Goal: Information Seeking & Learning: Learn about a topic

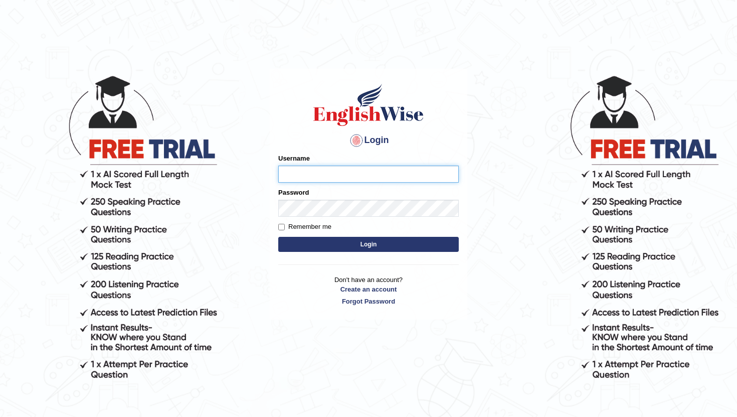
type input "pratima2025"
click at [367, 245] on button "Login" at bounding box center [368, 244] width 181 height 15
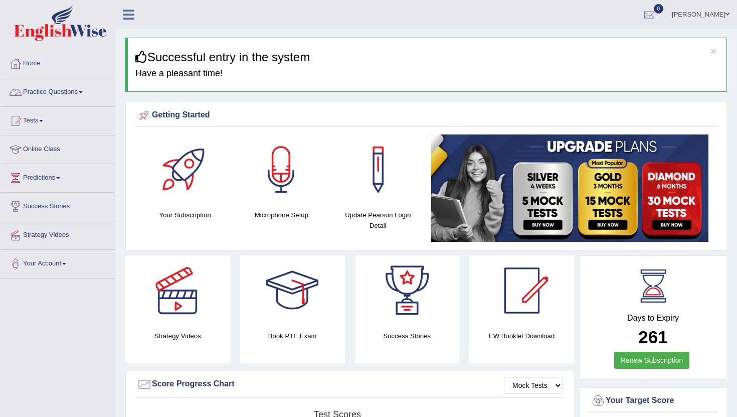
click at [61, 93] on link "Practice Questions" at bounding box center [58, 90] width 114 height 25
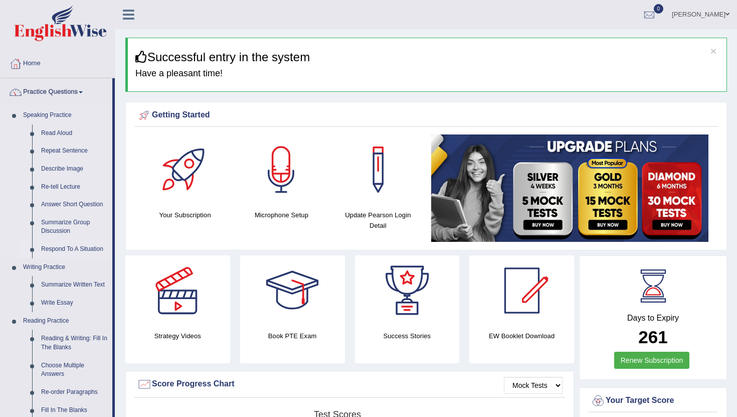
click at [67, 249] on link "Respond To A Situation" at bounding box center [75, 249] width 76 height 18
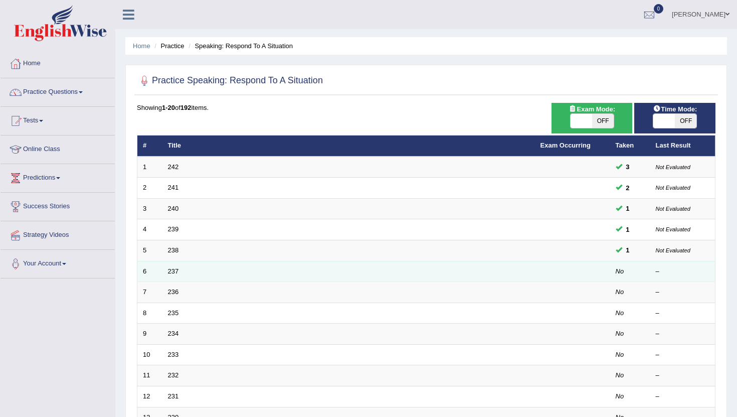
click at [485, 274] on td "237" at bounding box center [348, 271] width 373 height 21
click at [171, 274] on link "237" at bounding box center [173, 271] width 11 height 8
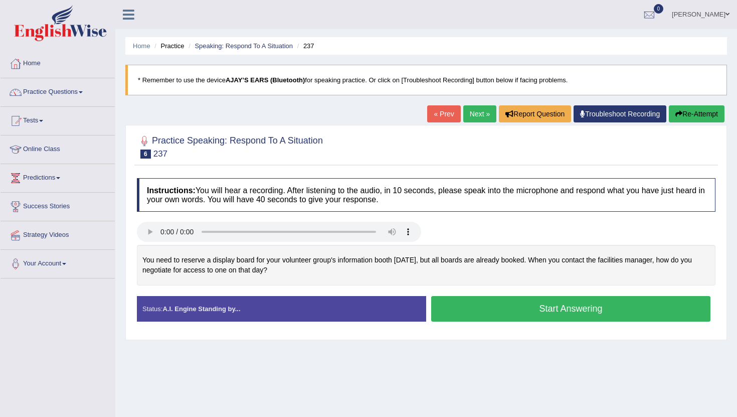
click at [636, 305] on button "Start Answering" at bounding box center [570, 309] width 279 height 26
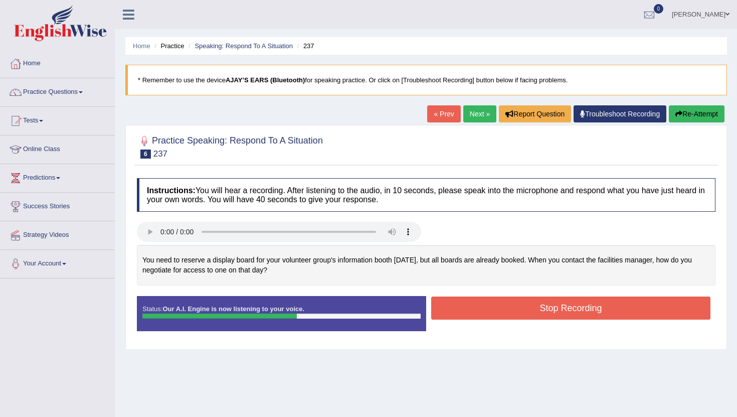
click at [614, 308] on button "Stop Recording" at bounding box center [570, 307] width 279 height 23
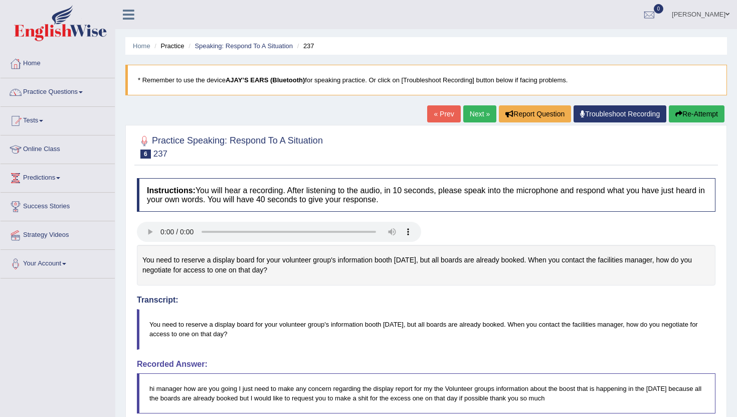
click at [684, 112] on button "Re-Attempt" at bounding box center [697, 113] width 56 height 17
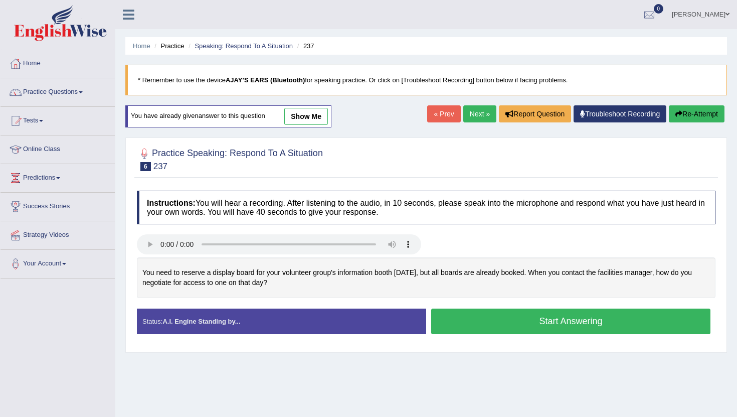
click at [501, 315] on button "Start Answering" at bounding box center [570, 321] width 279 height 26
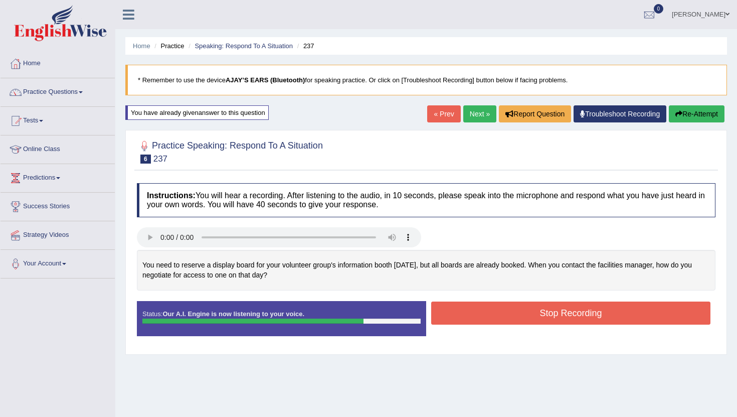
click at [502, 313] on button "Stop Recording" at bounding box center [570, 312] width 279 height 23
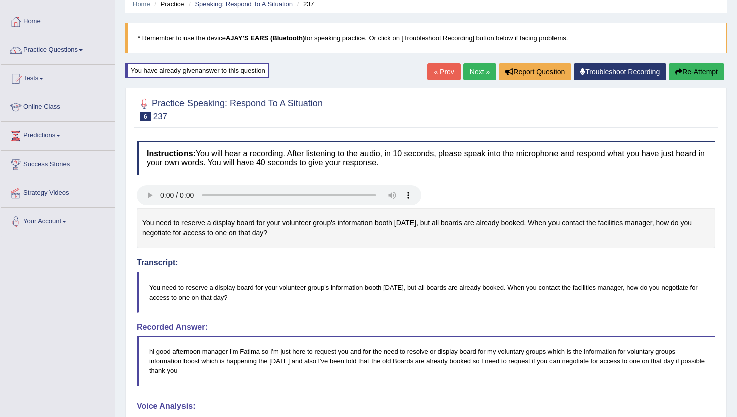
scroll to position [34, 0]
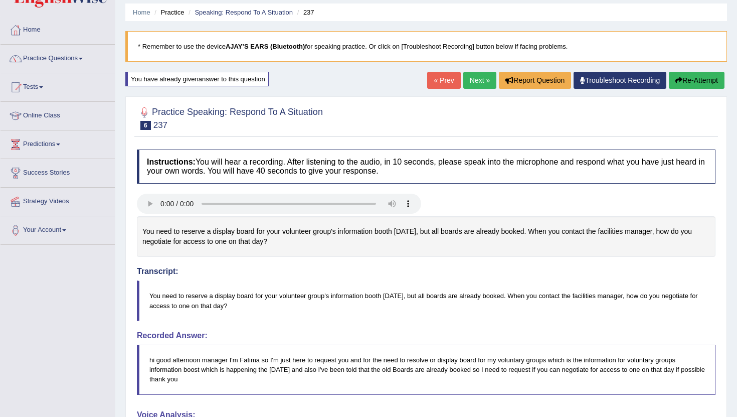
click at [468, 82] on link "Next »" at bounding box center [479, 80] width 33 height 17
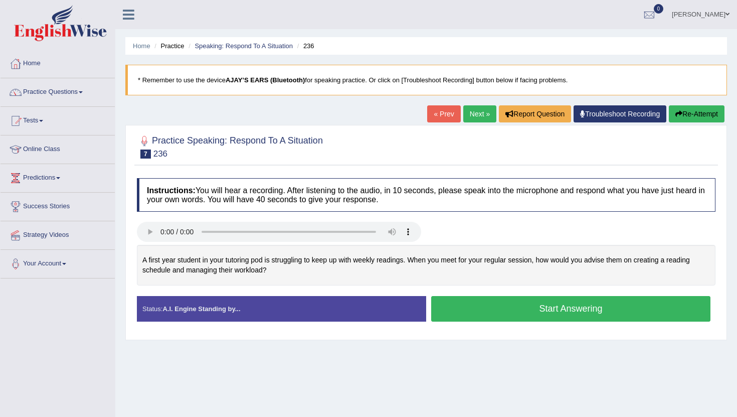
click at [494, 306] on button "Start Answering" at bounding box center [570, 309] width 279 height 26
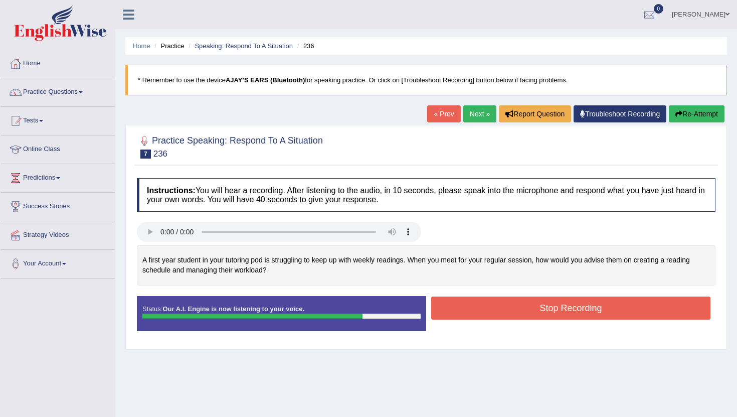
click at [494, 306] on button "Stop Recording" at bounding box center [570, 307] width 279 height 23
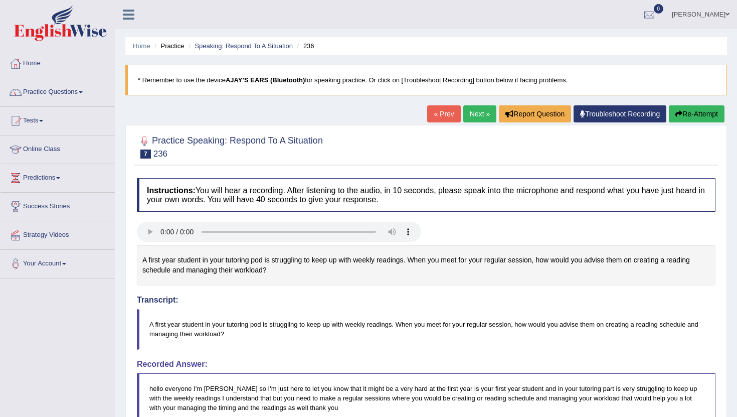
click at [477, 119] on link "Next »" at bounding box center [479, 113] width 33 height 17
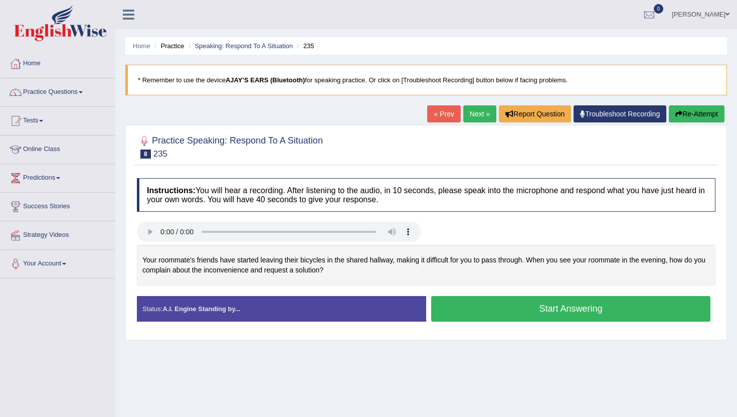
click at [485, 309] on button "Start Answering" at bounding box center [570, 309] width 279 height 26
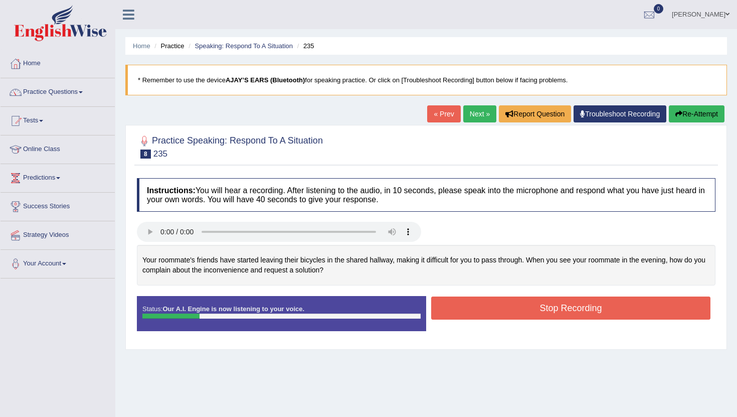
click at [157, 316] on div at bounding box center [170, 315] width 57 height 5
click at [701, 116] on button "Re-Attempt" at bounding box center [697, 113] width 56 height 17
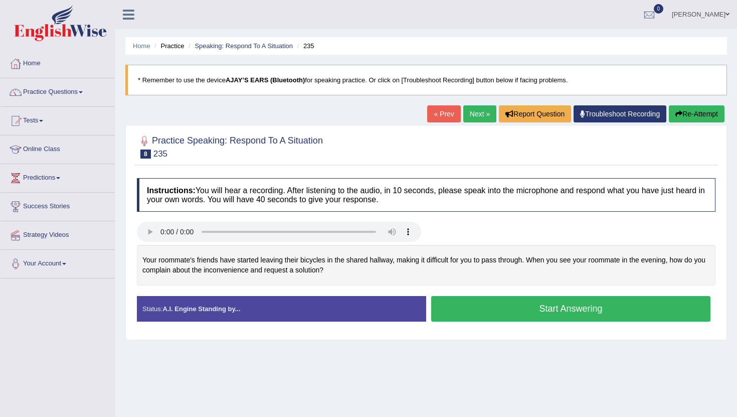
click at [514, 303] on button "Start Answering" at bounding box center [570, 309] width 279 height 26
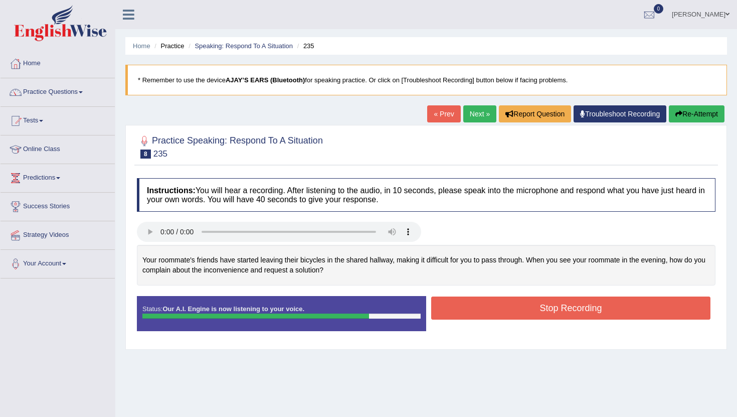
click at [504, 307] on button "Stop Recording" at bounding box center [570, 307] width 279 height 23
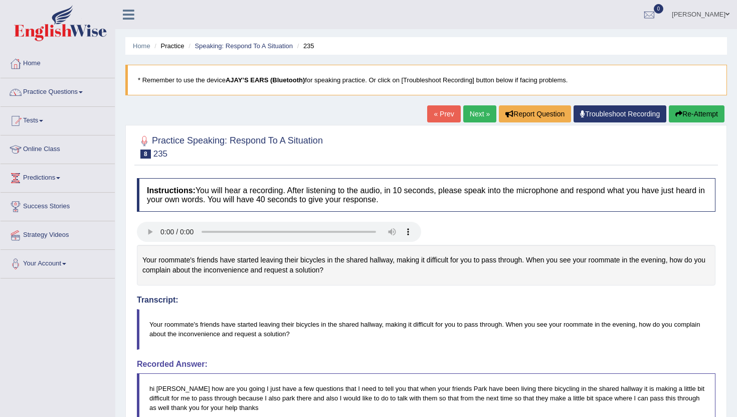
click at [686, 114] on button "Re-Attempt" at bounding box center [697, 113] width 56 height 17
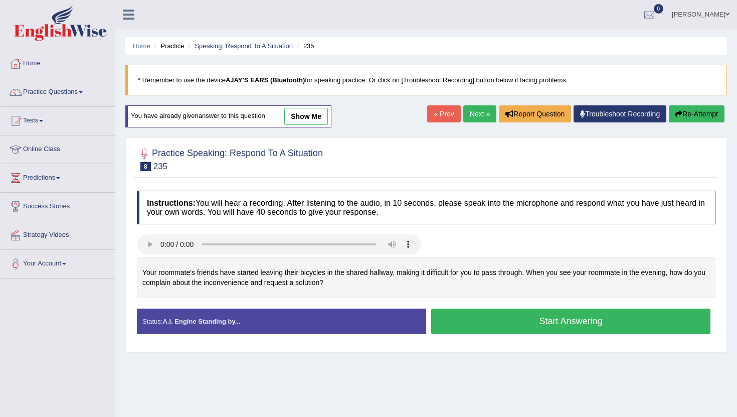
click at [467, 332] on button "Start Answering" at bounding box center [570, 321] width 279 height 26
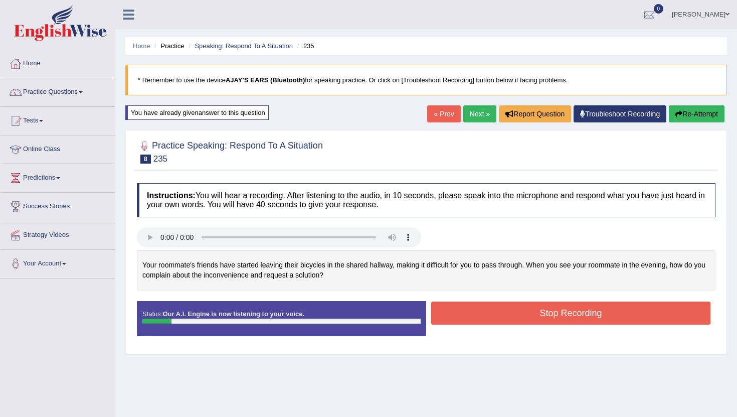
click at [687, 118] on button "Re-Attempt" at bounding box center [697, 113] width 56 height 17
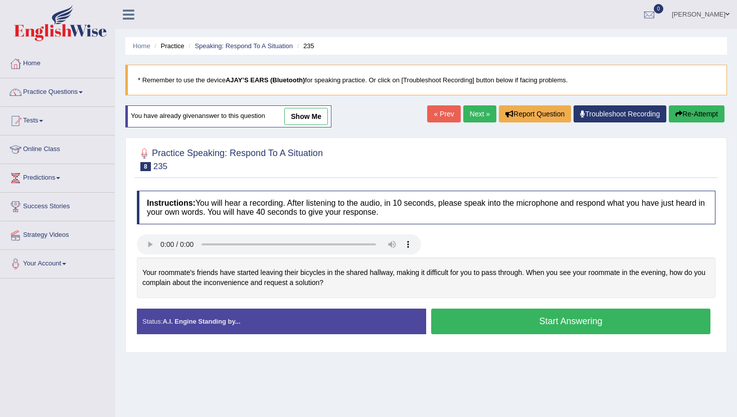
click at [511, 321] on button "Start Answering" at bounding box center [570, 321] width 279 height 26
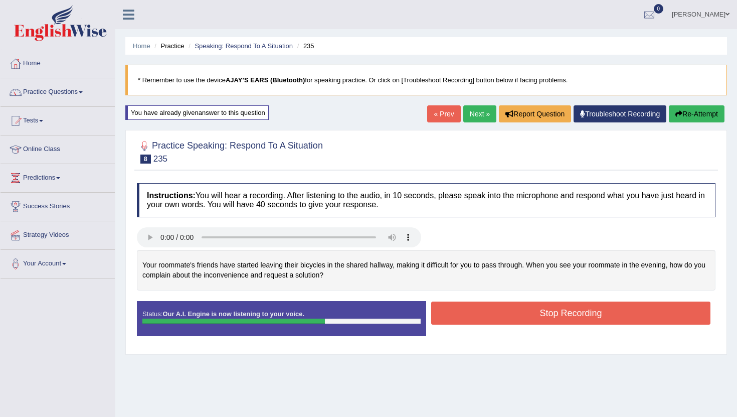
click at [520, 314] on button "Stop Recording" at bounding box center [570, 312] width 279 height 23
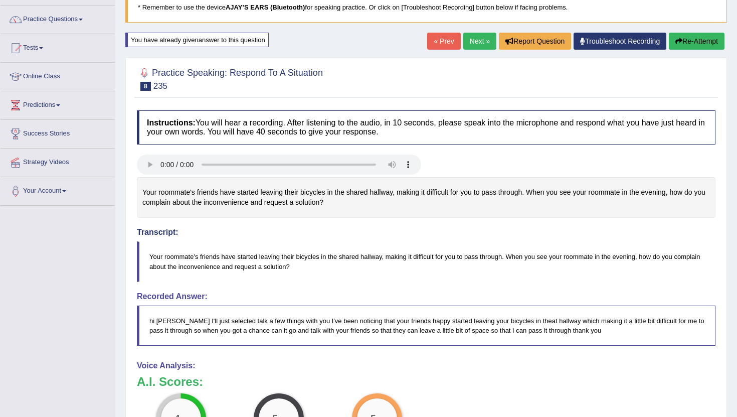
scroll to position [54, 0]
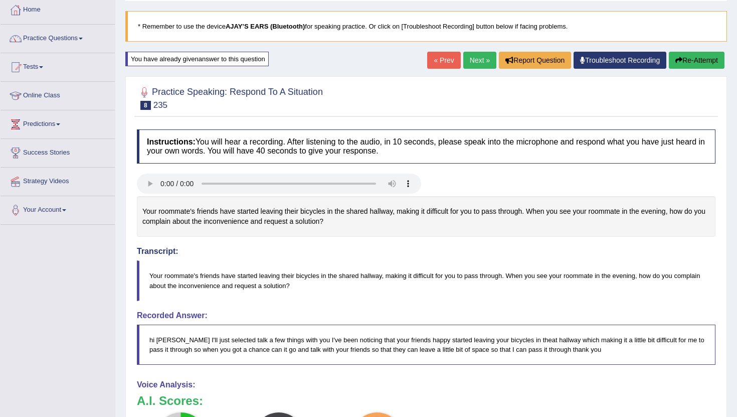
click at [682, 58] on button "Re-Attempt" at bounding box center [697, 60] width 56 height 17
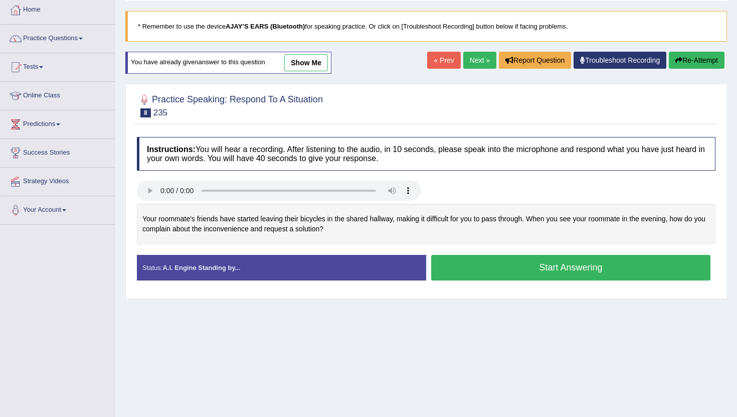
click at [593, 270] on button "Start Answering" at bounding box center [570, 268] width 279 height 26
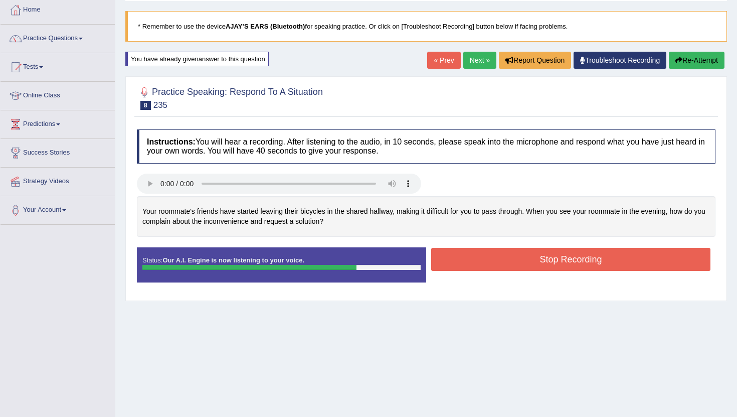
click at [590, 257] on button "Stop Recording" at bounding box center [570, 259] width 279 height 23
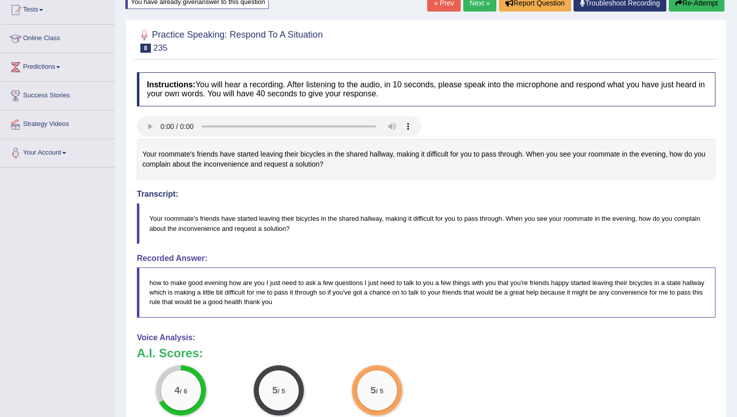
scroll to position [39, 0]
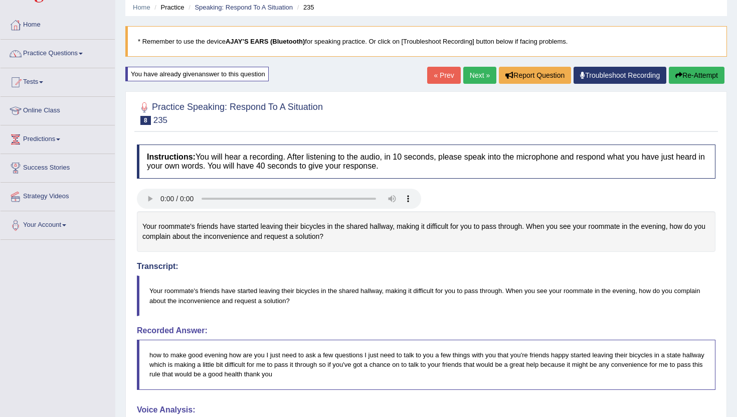
click at [481, 75] on link "Next »" at bounding box center [479, 75] width 33 height 17
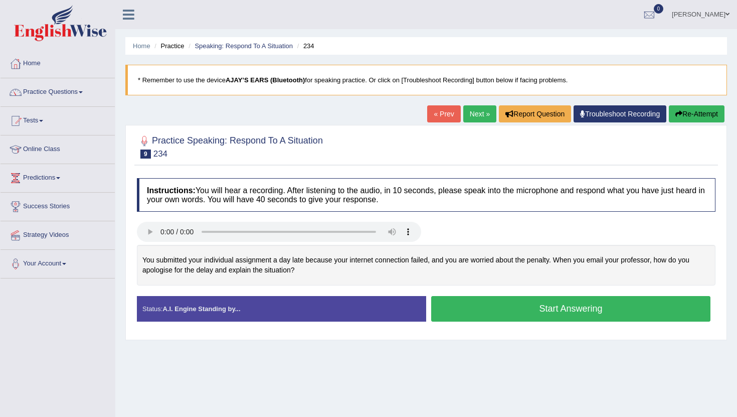
click at [485, 308] on button "Start Answering" at bounding box center [570, 309] width 279 height 26
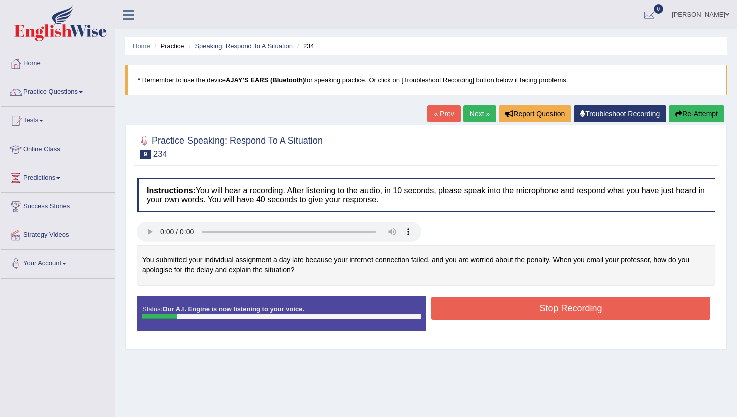
click at [528, 303] on button "Stop Recording" at bounding box center [570, 307] width 279 height 23
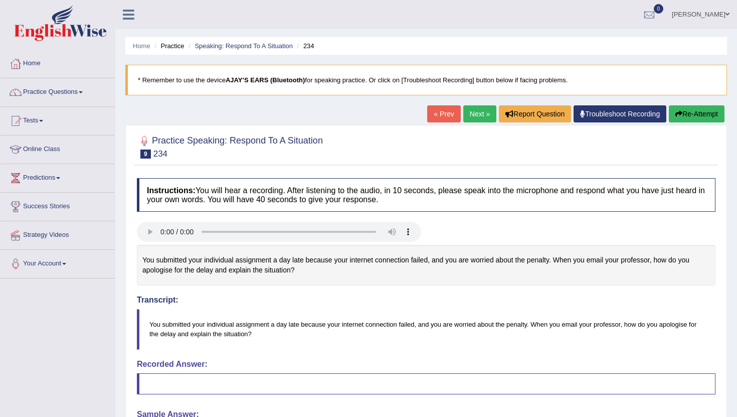
click at [696, 110] on button "Re-Attempt" at bounding box center [697, 113] width 56 height 17
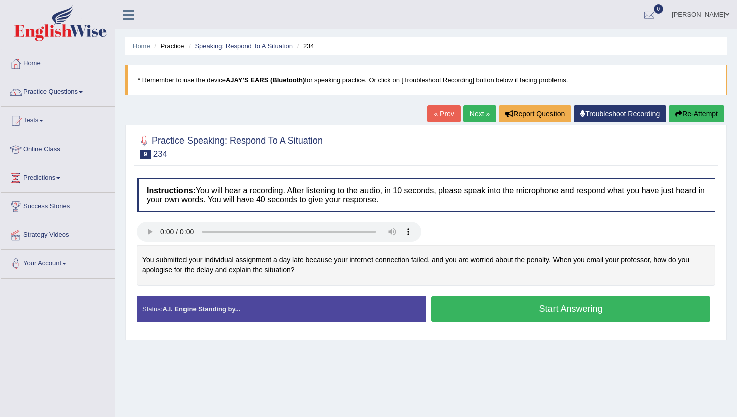
click at [473, 303] on button "Start Answering" at bounding box center [570, 309] width 279 height 26
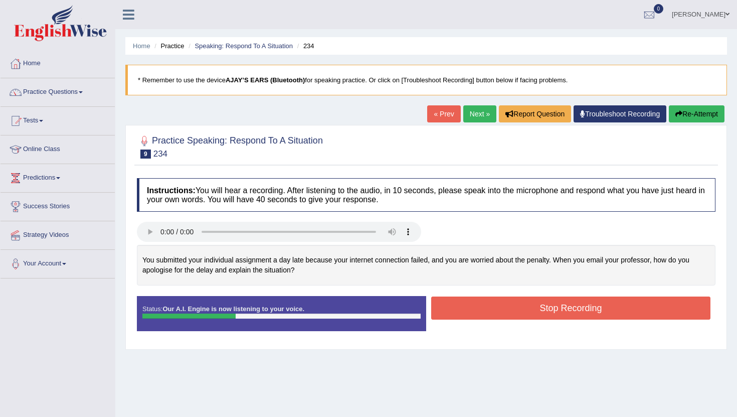
click at [473, 303] on button "Stop Recording" at bounding box center [570, 307] width 279 height 23
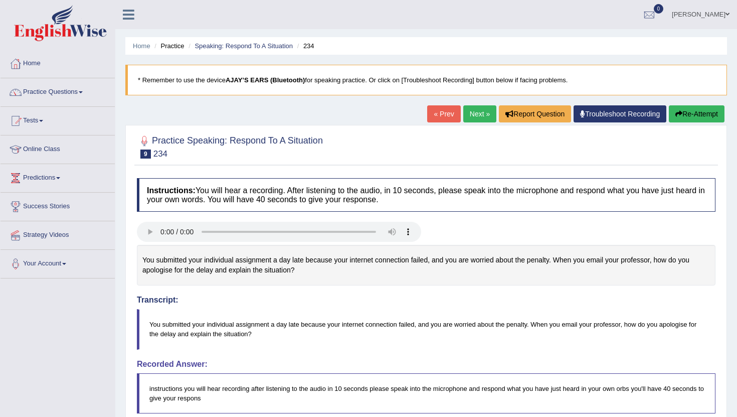
click at [707, 112] on button "Re-Attempt" at bounding box center [697, 113] width 56 height 17
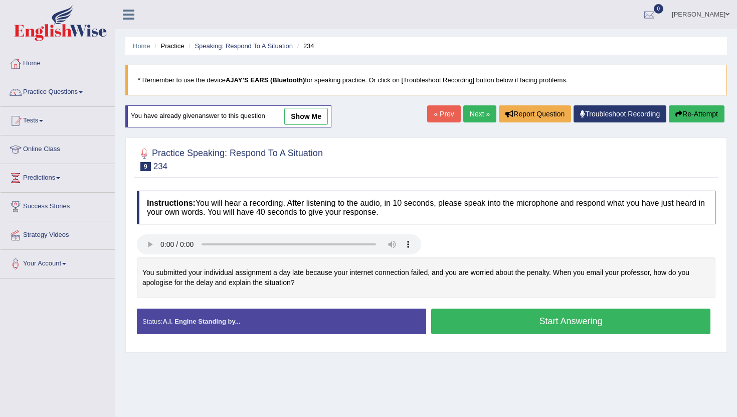
click at [515, 324] on button "Start Answering" at bounding box center [570, 321] width 279 height 26
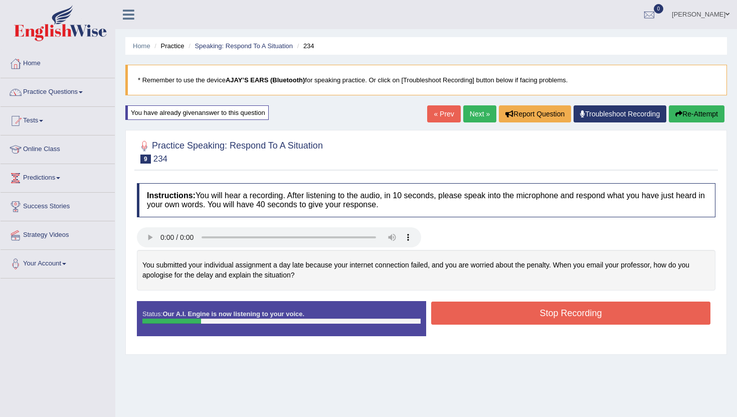
click at [516, 316] on button "Stop Recording" at bounding box center [570, 312] width 279 height 23
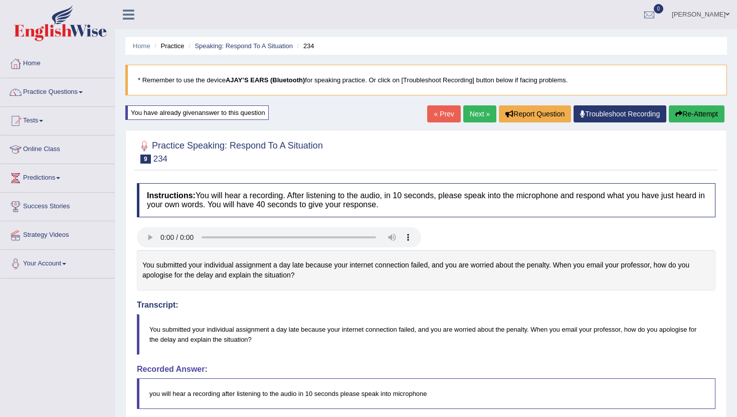
click at [477, 114] on link "Next »" at bounding box center [479, 113] width 33 height 17
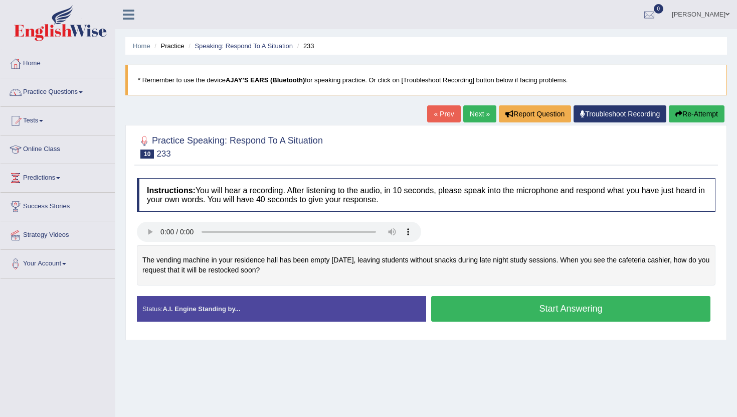
click at [506, 306] on button "Start Answering" at bounding box center [570, 309] width 279 height 26
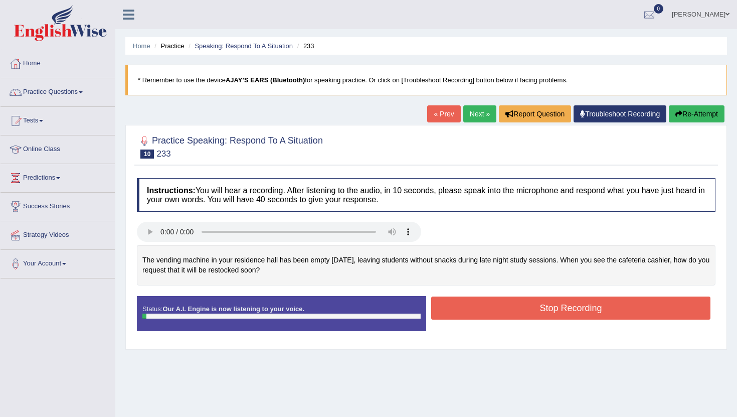
click at [506, 306] on button "Stop Recording" at bounding box center [570, 307] width 279 height 23
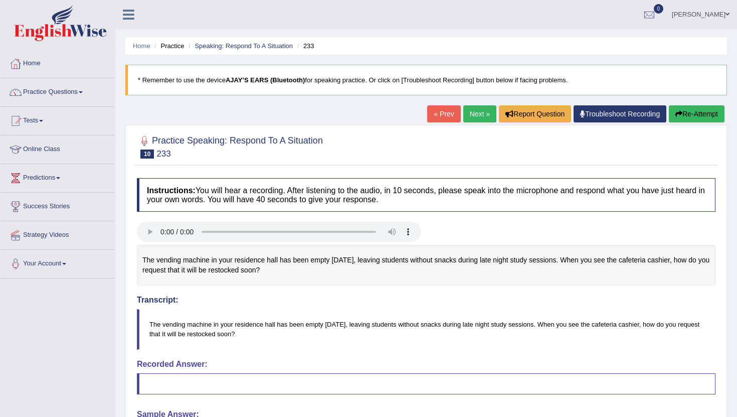
click at [692, 108] on button "Re-Attempt" at bounding box center [697, 113] width 56 height 17
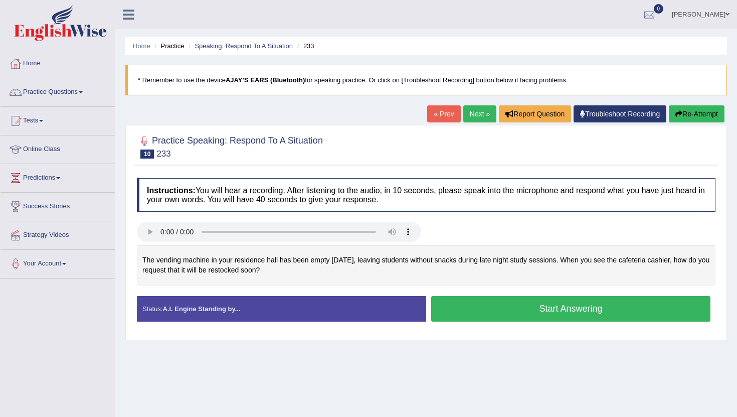
click at [470, 313] on button "Start Answering" at bounding box center [570, 309] width 279 height 26
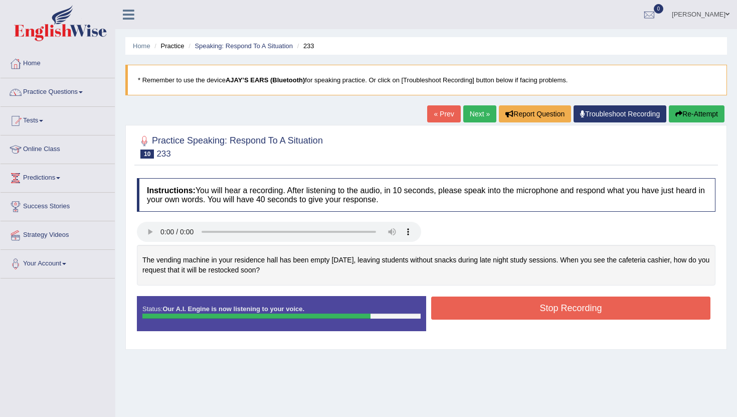
click at [492, 305] on button "Stop Recording" at bounding box center [570, 307] width 279 height 23
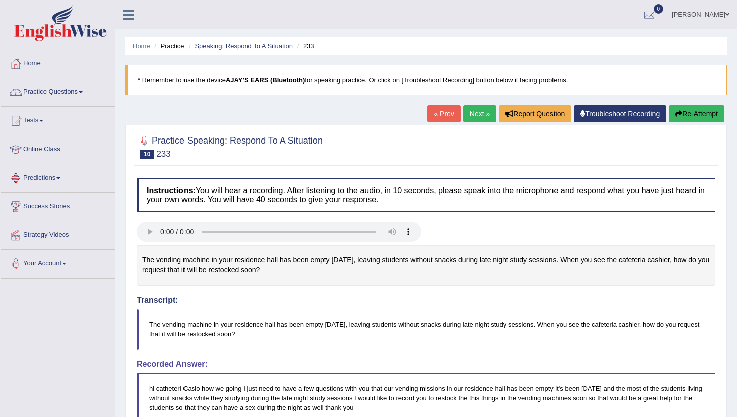
click at [38, 116] on link "Tests" at bounding box center [58, 119] width 114 height 25
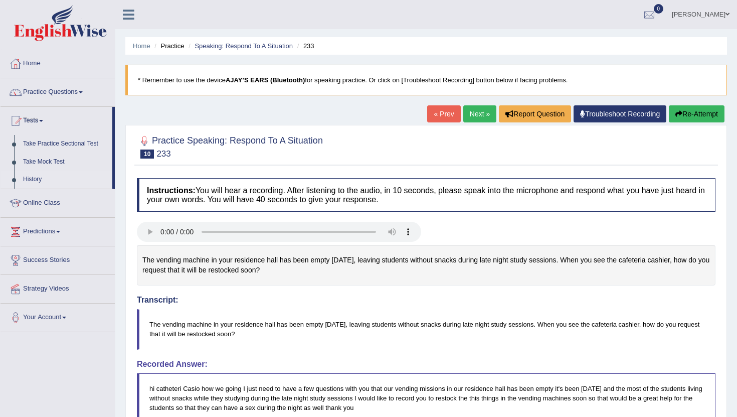
click at [35, 181] on link "History" at bounding box center [66, 180] width 94 height 18
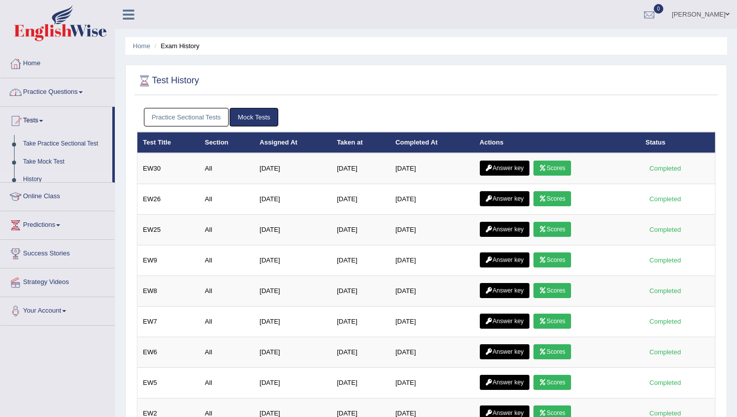
click at [50, 94] on link "Practice Questions" at bounding box center [58, 90] width 114 height 25
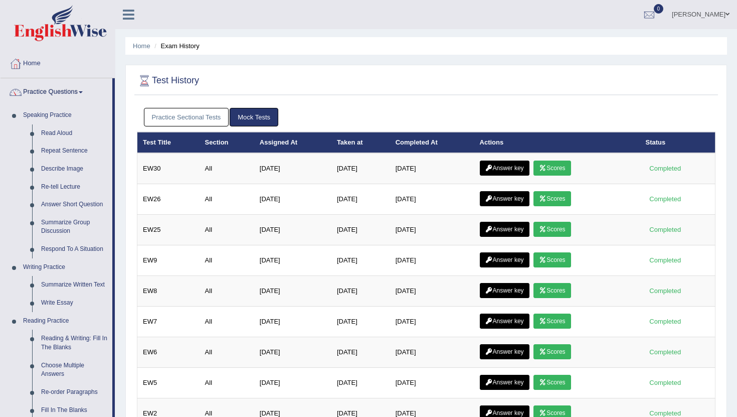
click at [183, 118] on link "Practice Sectional Tests" at bounding box center [186, 117] width 85 height 19
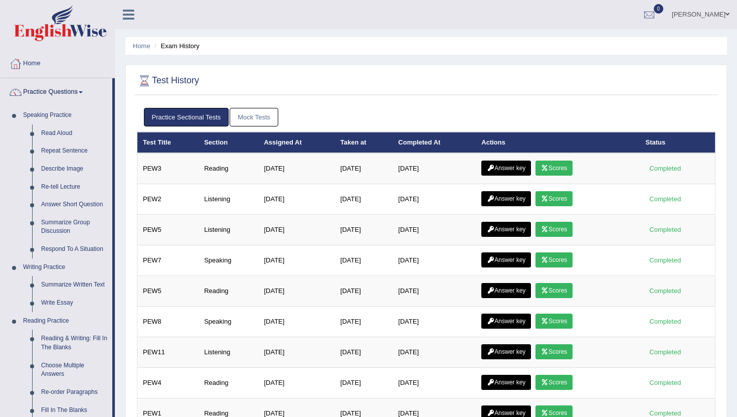
click at [269, 121] on link "Mock Tests" at bounding box center [254, 117] width 49 height 19
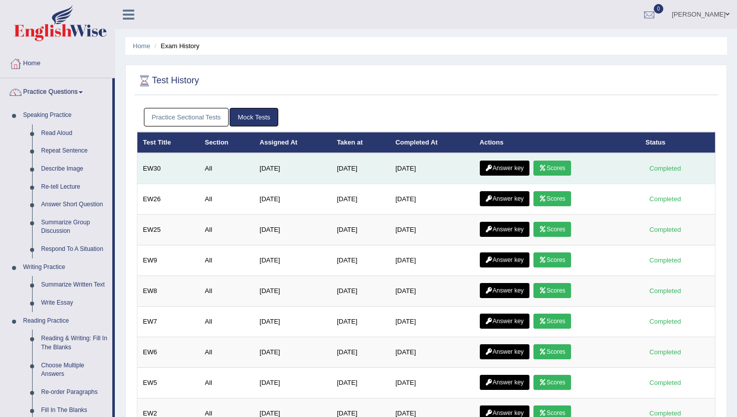
click at [562, 169] on link "Scores" at bounding box center [552, 167] width 37 height 15
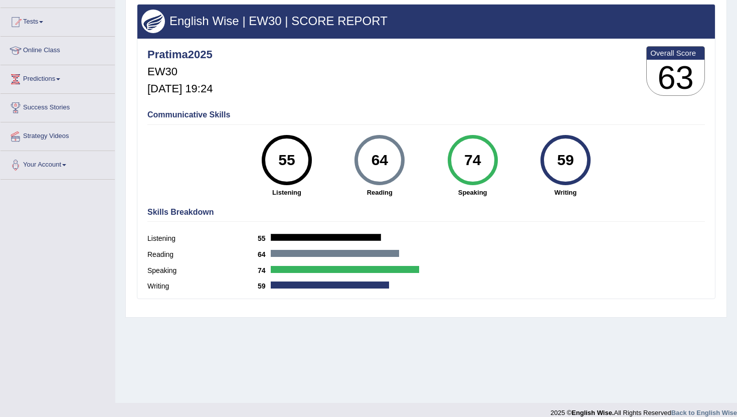
scroll to position [110, 0]
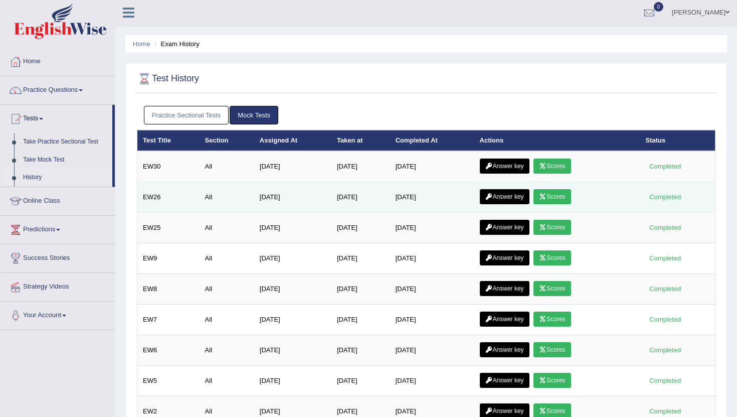
click at [511, 196] on link "Answer key" at bounding box center [505, 196] width 50 height 15
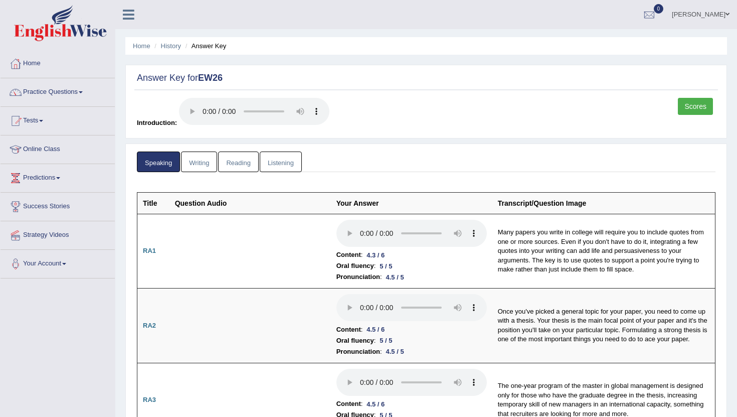
click at [698, 104] on link "Scores" at bounding box center [695, 106] width 35 height 17
click at [48, 91] on link "Practice Questions" at bounding box center [58, 90] width 114 height 25
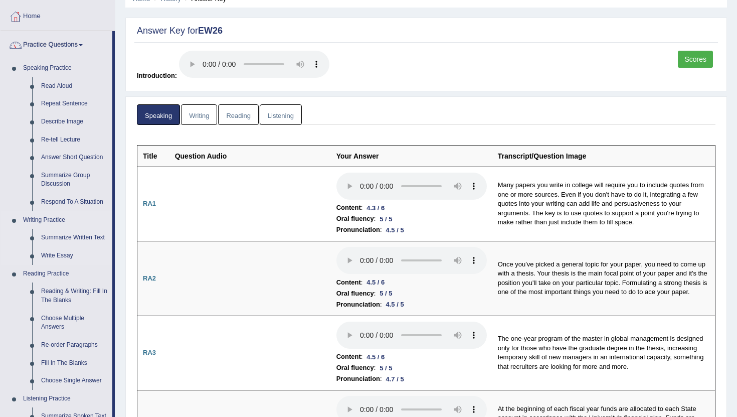
scroll to position [48, 0]
click at [65, 241] on link "Summarize Written Text" at bounding box center [75, 237] width 76 height 18
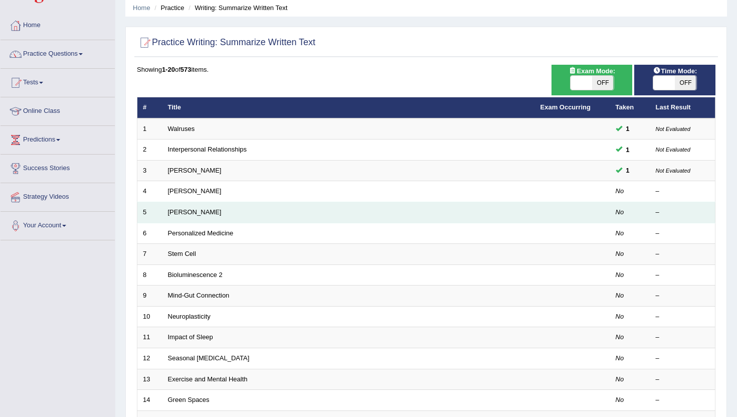
scroll to position [49, 0]
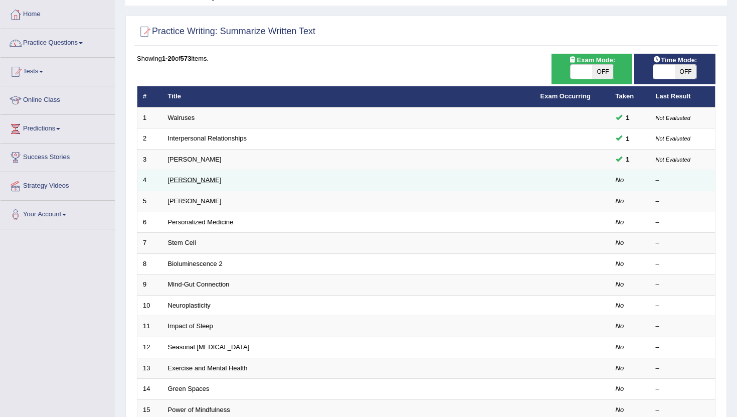
click at [196, 177] on link "[PERSON_NAME]" at bounding box center [195, 180] width 54 height 8
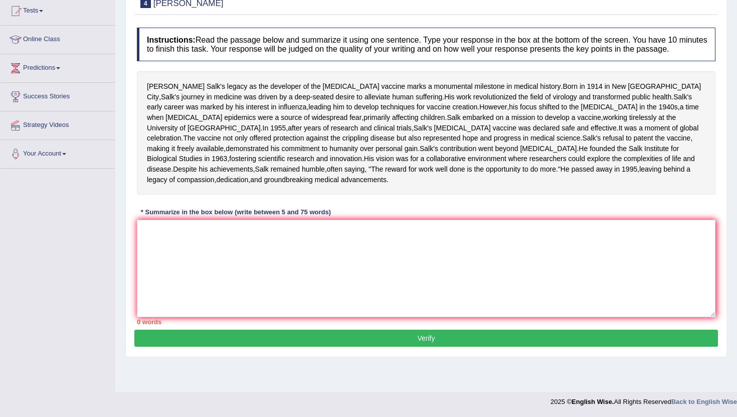
scroll to position [129, 0]
click at [268, 292] on textarea at bounding box center [426, 268] width 579 height 97
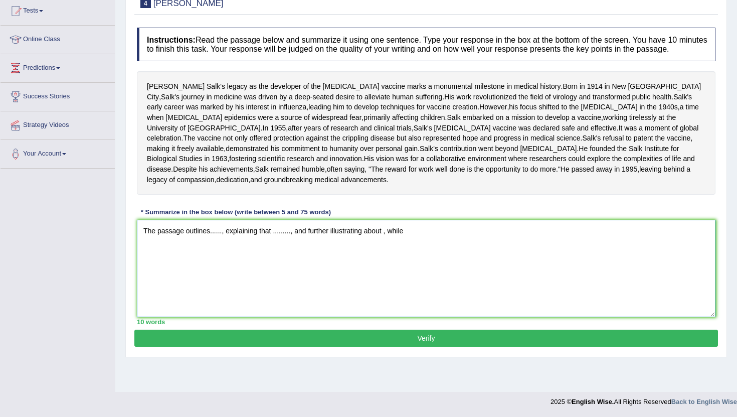
click at [383, 283] on textarea "The passage outlines......, explaining that ........., and further illustrating…" at bounding box center [426, 268] width 579 height 97
click at [442, 283] on textarea "The passage outlines......, explaining that ........., and further illustrating…" at bounding box center [426, 268] width 579 height 97
drag, startPoint x: 210, startPoint y: 284, endPoint x: 222, endPoint y: 284, distance: 11.5
click at [222, 284] on textarea "The passage outlines......, explaining that ........., and further illustrating…" at bounding box center [426, 268] width 579 height 97
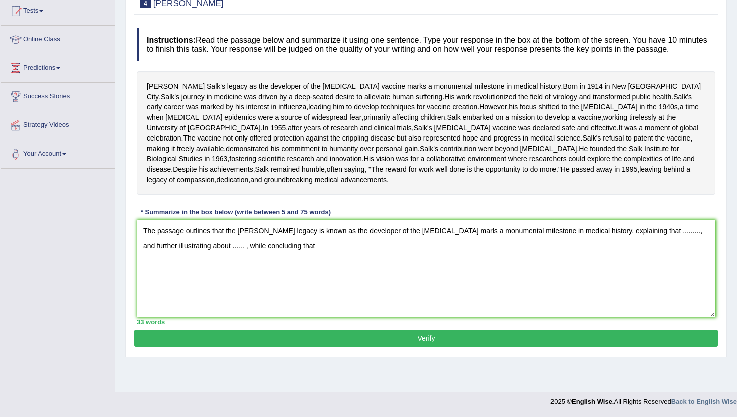
click at [607, 284] on textarea "The passage outlines that the Jonas Salk's legacy is known as the developer of …" at bounding box center [426, 268] width 579 height 97
drag, startPoint x: 653, startPoint y: 284, endPoint x: 671, endPoint y: 286, distance: 17.6
click at [671, 286] on textarea "The passage outlines that the Jonas Salk's legacy is known as the developer of …" at bounding box center [426, 268] width 579 height 97
drag, startPoint x: 219, startPoint y: 297, endPoint x: 230, endPoint y: 299, distance: 11.2
click at [230, 299] on textarea "The passage outlines that the Jonas Salk's legacy is known as the developer of …" at bounding box center [426, 268] width 579 height 97
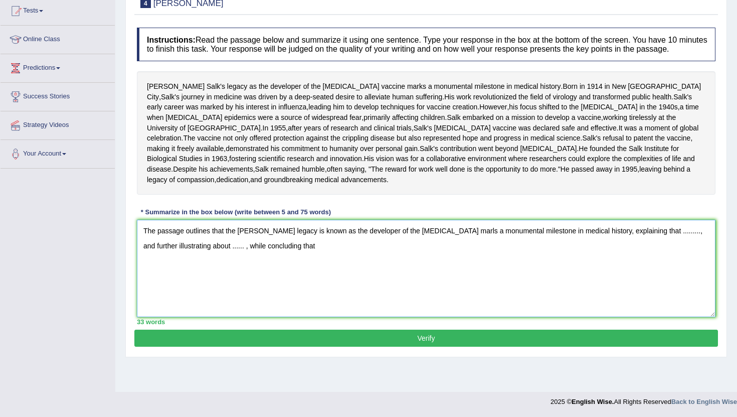
click at [264, 314] on textarea "The passage outlines that the Jonas Salk's legacy is known as the developer of …" at bounding box center [426, 268] width 579 height 97
click at [461, 283] on textarea "The passage outlines that the Jonas Salk's legacy is known as the developer of …" at bounding box center [426, 268] width 579 height 97
click at [464, 282] on textarea "The passage outlines that the Jonas Salk's legacy is known as the developer of …" at bounding box center [426, 268] width 579 height 97
click at [603, 285] on textarea "The passage outlines that the Jonas Salk's legacy is known as the developer of …" at bounding box center [426, 268] width 579 height 97
drag, startPoint x: 207, startPoint y: 300, endPoint x: 224, endPoint y: 302, distance: 17.7
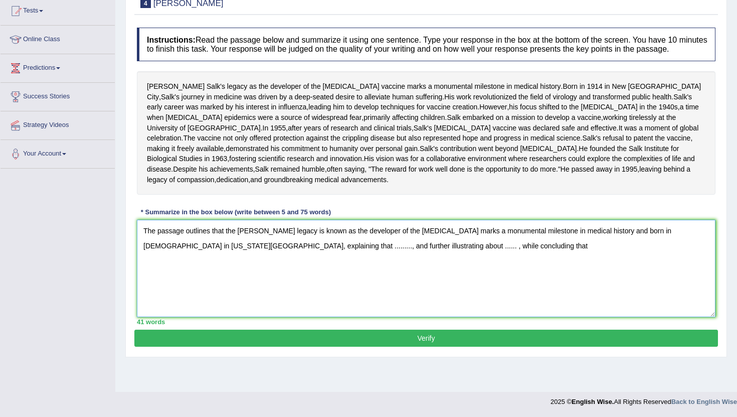
click at [224, 302] on textarea "The passage outlines that the Jonas Salk's legacy is known as the developer of …" at bounding box center [426, 268] width 579 height 97
drag, startPoint x: 478, startPoint y: 299, endPoint x: 491, endPoint y: 300, distance: 13.0
click at [491, 300] on textarea "The passage outlines that the Jonas Salk's legacy is known as the developer of …" at bounding box center [426, 268] width 579 height 97
click at [497, 296] on textarea "The passage outlines that the Jonas Salk's legacy is known as the developer of …" at bounding box center [426, 268] width 579 height 97
click at [517, 298] on textarea "The passage outlines that the Jonas Salk's legacy is known as the developer of …" at bounding box center [426, 268] width 579 height 97
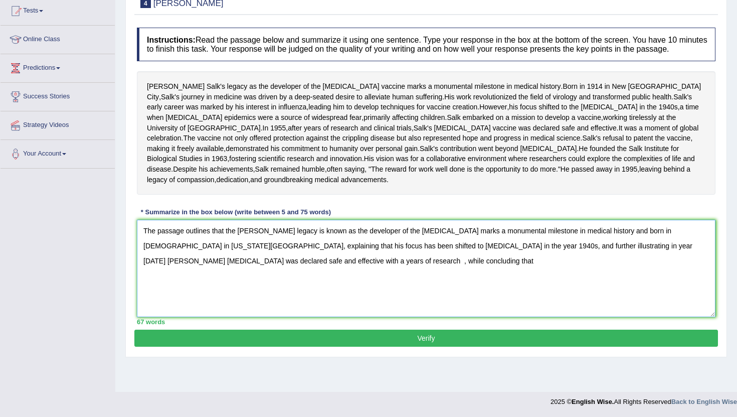
drag, startPoint x: 678, startPoint y: 300, endPoint x: 670, endPoint y: 300, distance: 7.5
click at [670, 300] on textarea "The passage outlines that the Jonas Salk's legacy is known as the developer of …" at bounding box center [426, 268] width 579 height 97
drag, startPoint x: 684, startPoint y: 300, endPoint x: 665, endPoint y: 301, distance: 19.1
click at [665, 301] on textarea "The passage outlines that the Jonas Salk's legacy is known as the developer of …" at bounding box center [426, 268] width 579 height 97
click at [170, 313] on textarea "The passage outlines that the Jonas Salk's legacy is known as the developer of …" at bounding box center [426, 268] width 579 height 97
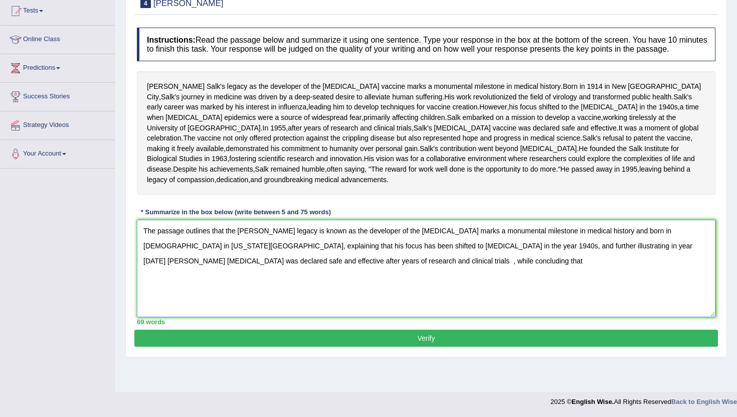
click at [229, 317] on textarea "The passage outlines that the Jonas Salk's legacy is known as the developer of …" at bounding box center [426, 268] width 579 height 97
click at [228, 315] on textarea "The passage outlines that the Jonas Salk's legacy is known as the developer of …" at bounding box center [426, 268] width 579 height 97
click at [308, 316] on textarea "The passage outlines that the Jonas Salk's legacy is known as the developer of …" at bounding box center [426, 268] width 579 height 97
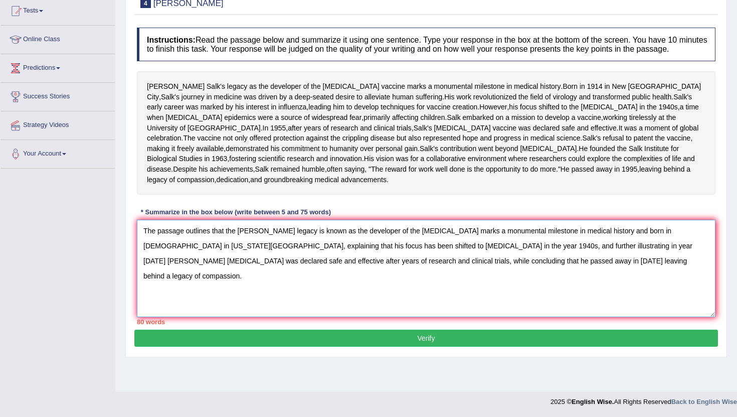
drag, startPoint x: 449, startPoint y: 284, endPoint x: 603, endPoint y: 281, distance: 154.0
click at [603, 281] on textarea "The passage outlines that the Jonas Salk's legacy is known as the developer of …" at bounding box center [426, 268] width 579 height 97
click at [623, 290] on textarea "The passage outlines that the Jonas Salk's legacy is known as the developer of …" at bounding box center [426, 268] width 579 height 97
drag, startPoint x: 605, startPoint y: 283, endPoint x: 698, endPoint y: 285, distance: 92.3
click at [698, 285] on textarea "The passage outlines that the Jonas Salk's legacy is known as the developer of …" at bounding box center [426, 268] width 579 height 97
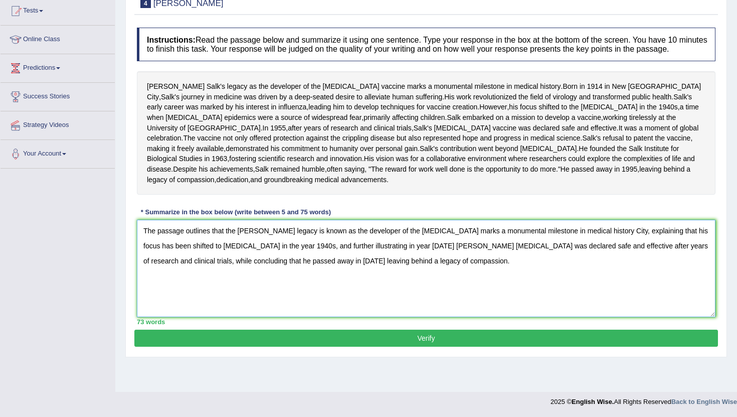
click at [617, 284] on textarea "The passage outlines that the Jonas Salk's legacy is known as the developer of …" at bounding box center [426, 268] width 579 height 97
click at [588, 317] on textarea "The passage outlines that the Jonas Salk's legacy is known as the developer of …" at bounding box center [426, 268] width 579 height 97
drag, startPoint x: 450, startPoint y: 264, endPoint x: 604, endPoint y: 261, distance: 154.0
click at [604, 261] on textarea "The passage outlines that the Jonas Salk's legacy is known as the developer of …" at bounding box center [426, 268] width 579 height 97
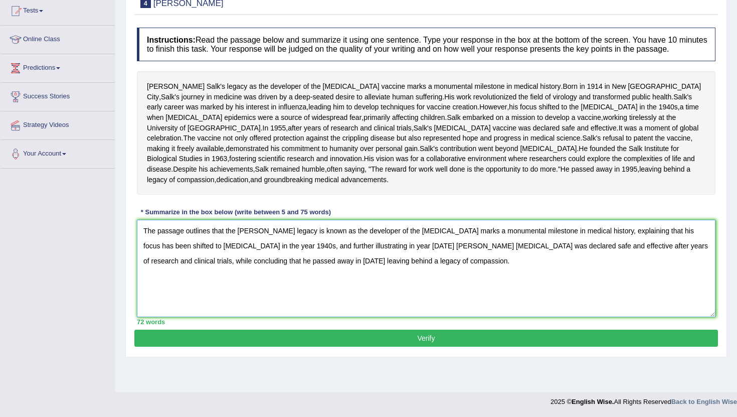
click at [449, 283] on textarea "The passage outlines that the Jonas Salk's legacy is known as the developer of …" at bounding box center [426, 268] width 579 height 97
click at [449, 262] on textarea "The passage outlines that the Jonas Salk's legacy is known as the developer of …" at bounding box center [426, 268] width 579 height 97
click at [585, 274] on textarea "The passage outlines that the Jonas Salk's legacy is known as the developer of …" at bounding box center [426, 268] width 579 height 97
type textarea "The passage outlines that the Jonas Salk's legacy is known as the developer of …"
click at [404, 347] on button "Verify" at bounding box center [426, 337] width 584 height 17
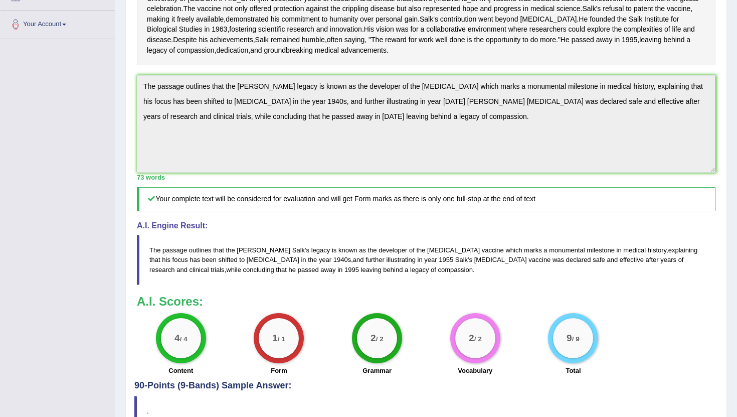
scroll to position [264, 0]
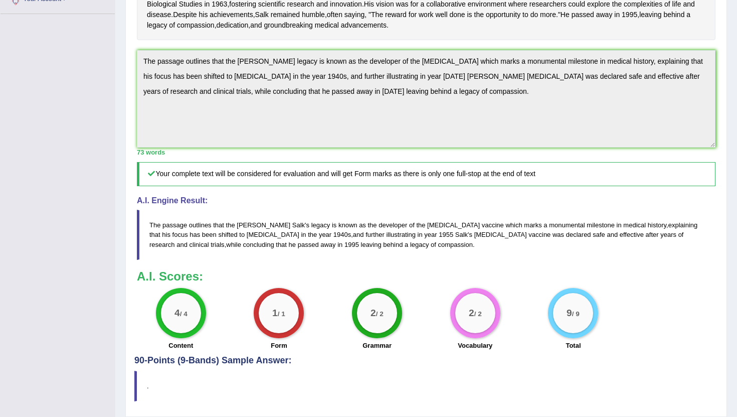
drag, startPoint x: 150, startPoint y: 294, endPoint x: 338, endPoint y: 322, distance: 190.1
click at [338, 259] on blockquote "The passage outlines that the Jonas Salk ' s legacy is known as the developer o…" at bounding box center [426, 235] width 579 height 50
drag, startPoint x: 338, startPoint y: 322, endPoint x: 200, endPoint y: 306, distance: 138.8
click at [200, 259] on blockquote "The passage outlines that the Jonas Salk ' s legacy is known as the developer o…" at bounding box center [426, 235] width 579 height 50
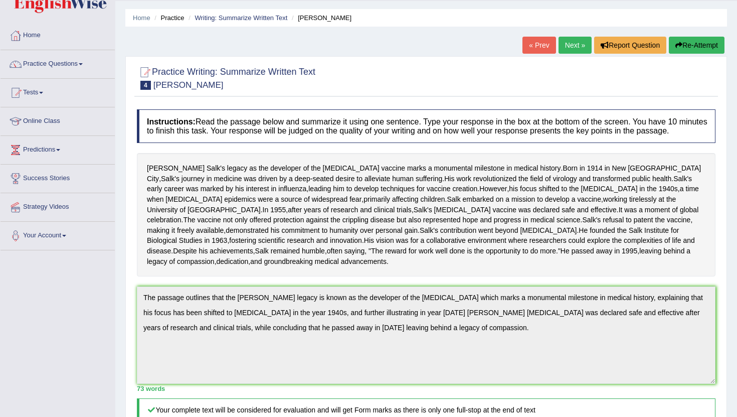
scroll to position [26, 0]
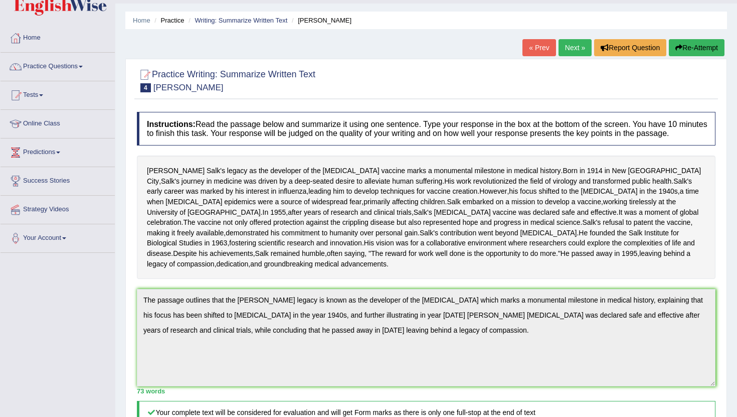
click at [702, 46] on button "Re-Attempt" at bounding box center [697, 47] width 56 height 17
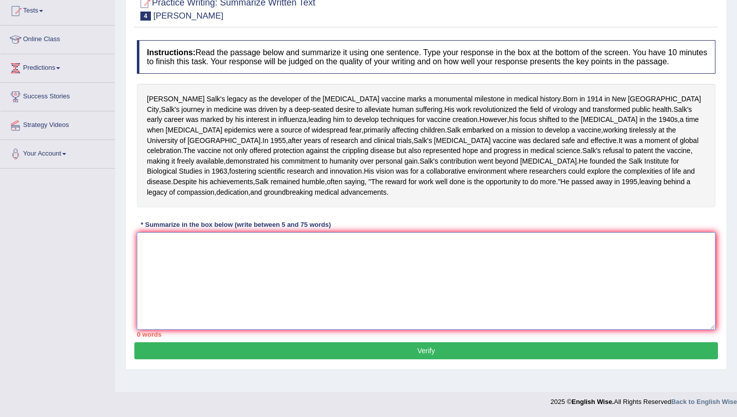
click at [246, 315] on textarea at bounding box center [426, 280] width 579 height 97
drag, startPoint x: 154, startPoint y: 94, endPoint x: 198, endPoint y: 100, distance: 44.0
click at [198, 100] on div "Jonas Salk's legacy as the developer of the polio vaccine marks a monumental mi…" at bounding box center [426, 145] width 579 height 123
click at [227, 100] on span "legacy" at bounding box center [237, 99] width 20 height 11
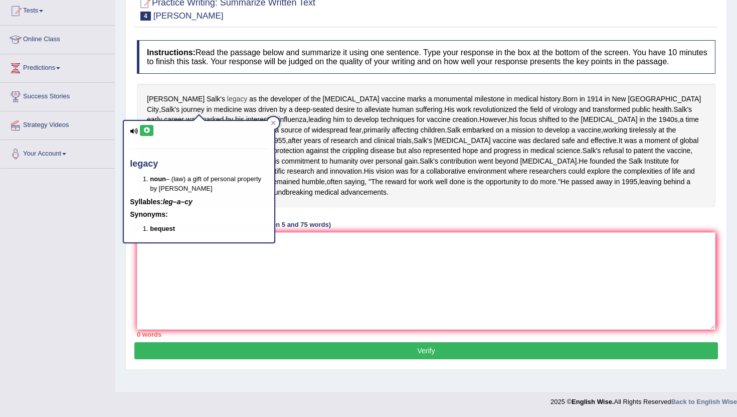
click at [197, 100] on body "Toggle navigation Home Practice Questions Speaking Practice Read Aloud Repeat S…" at bounding box center [368, 98] width 737 height 417
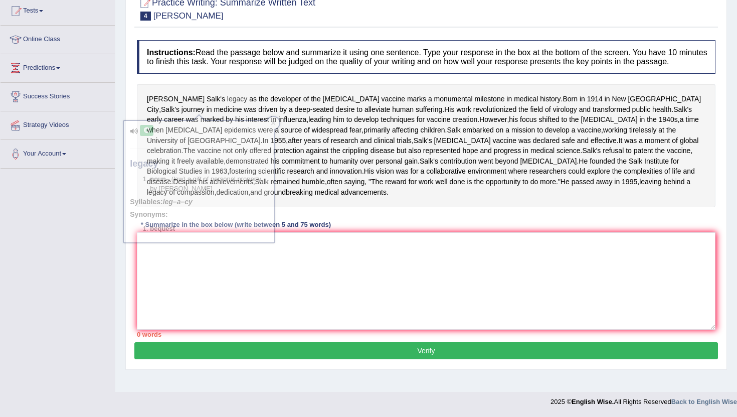
click at [227, 100] on span "legacy" at bounding box center [237, 99] width 20 height 11
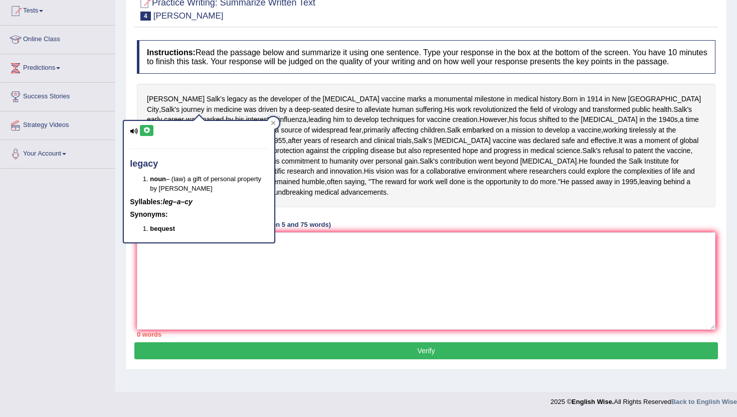
click at [243, 133] on div "legacy noun – (law) a gift of personal property by will Syllables: leg–a–cy Syn…" at bounding box center [199, 178] width 152 height 130
click at [421, 135] on span "children" at bounding box center [433, 130] width 25 height 11
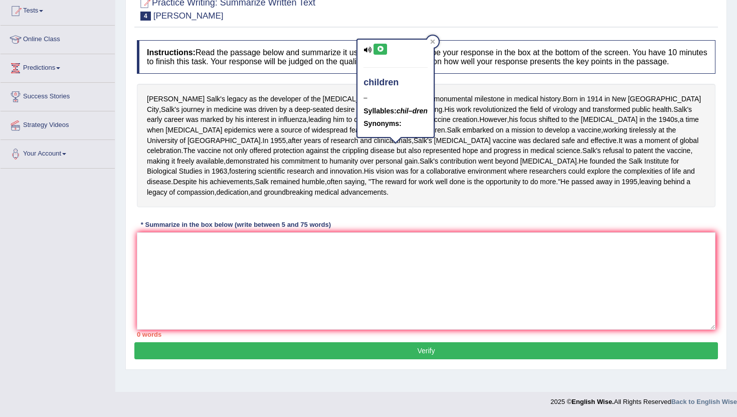
drag, startPoint x: 371, startPoint y: 238, endPoint x: 133, endPoint y: 102, distance: 273.6
click at [133, 104] on div "Practice Writing: Summarize Written Text 4 Jonas Salk Instructions: Read the pa…" at bounding box center [426, 178] width 602 height 383
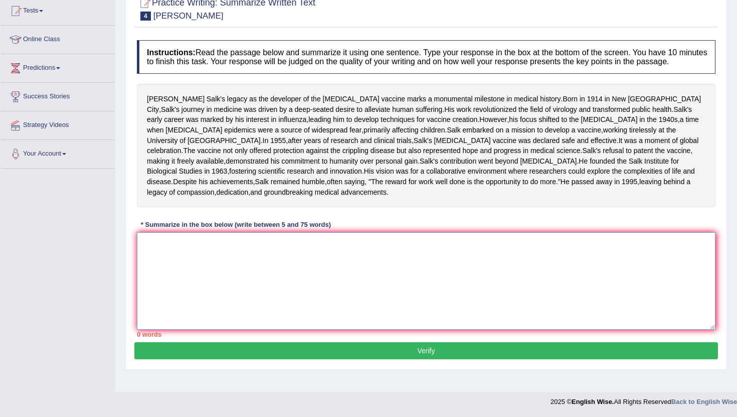
click at [236, 329] on textarea at bounding box center [426, 280] width 579 height 97
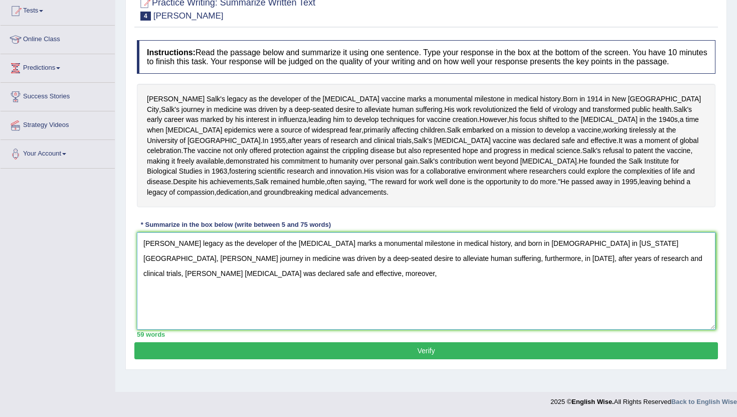
click at [168, 303] on textarea "Jonas salks's legacy as the developer of the polio vaccine marks a monumental m…" at bounding box center [426, 280] width 579 height 97
click at [210, 329] on textarea "Jonas Salks's legacy as the developer of the polio vaccine marks a monumental m…" at bounding box center [426, 280] width 579 height 97
click at [343, 329] on textarea "[PERSON_NAME] legacy as the developer of the [MEDICAL_DATA] marks a monumental …" at bounding box center [426, 280] width 579 height 97
type textarea "Jonas Salks's legacy as the developer of the polio vaccine marks a monumental m…"
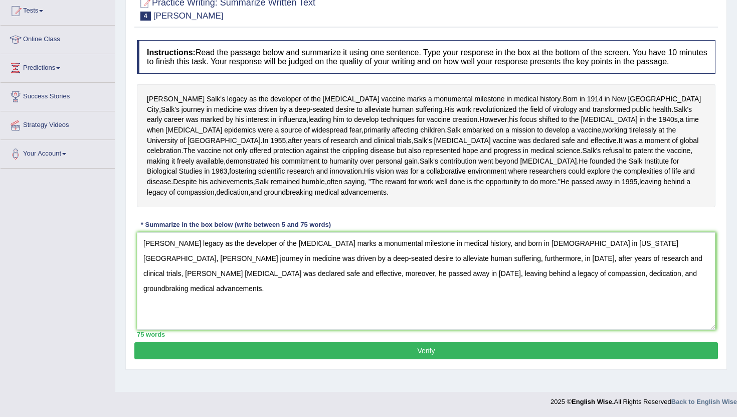
click at [415, 370] on div "Practice Writing: Summarize Written Text 4 Jonas Salk Instructions: Read the pa…" at bounding box center [426, 178] width 602 height 383
click at [414, 359] on button "Verify" at bounding box center [426, 350] width 584 height 17
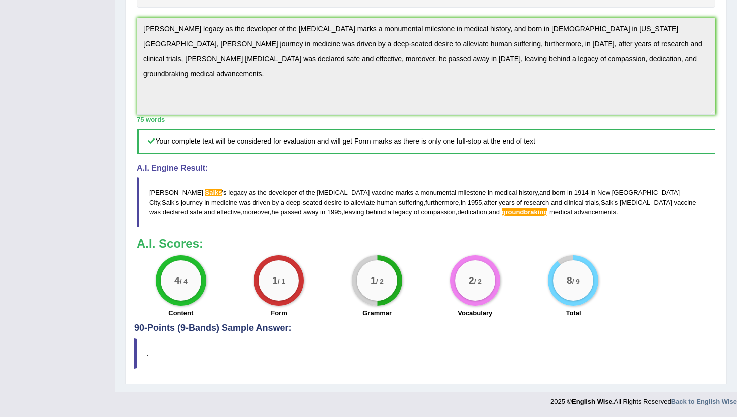
scroll to position [342, 0]
drag, startPoint x: 149, startPoint y: 220, endPoint x: 484, endPoint y: 245, distance: 336.0
click at [483, 227] on blockquote "Jonas Salks ' s legacy as the developer of the polio vaccine marks a monumental…" at bounding box center [426, 202] width 579 height 50
drag, startPoint x: 484, startPoint y: 245, endPoint x: 311, endPoint y: 230, distance: 173.7
click at [311, 227] on blockquote "Jonas Salks ' s legacy as the developer of the polio vaccine marks a monumental…" at bounding box center [426, 202] width 579 height 50
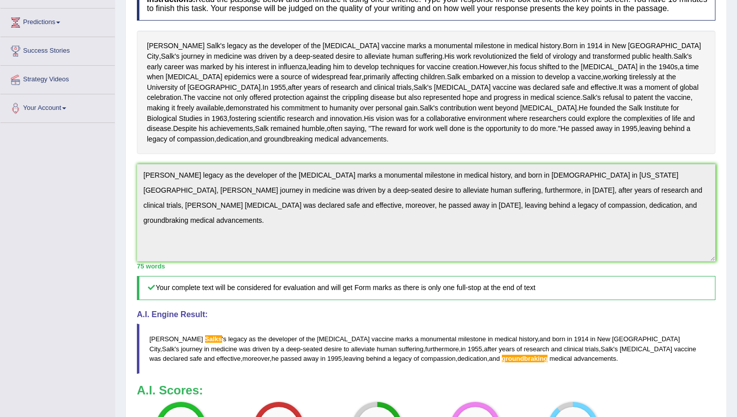
scroll to position [0, 0]
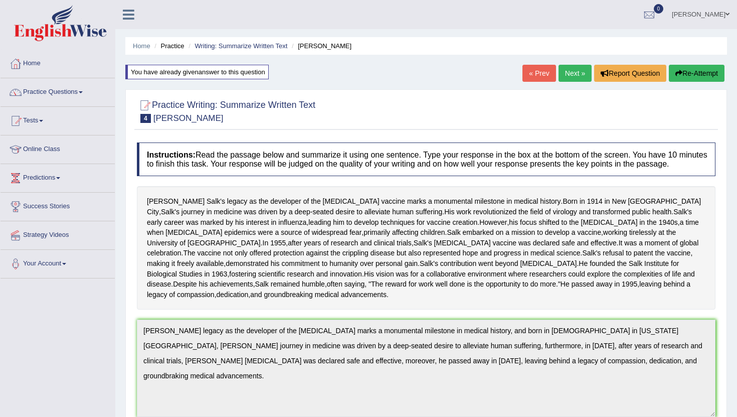
click at [687, 79] on button "Re-Attempt" at bounding box center [697, 73] width 56 height 17
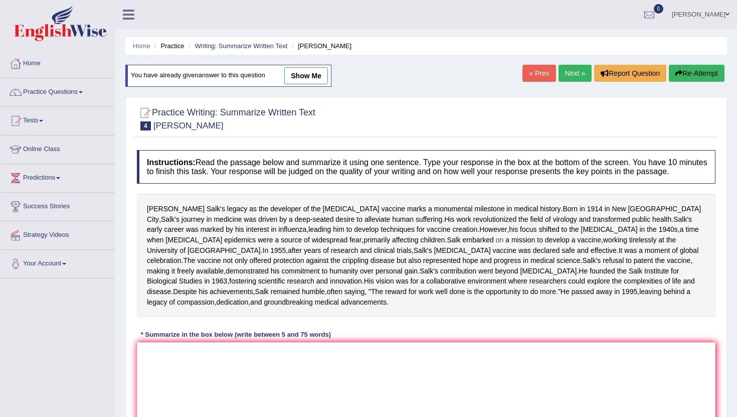
scroll to position [166, 0]
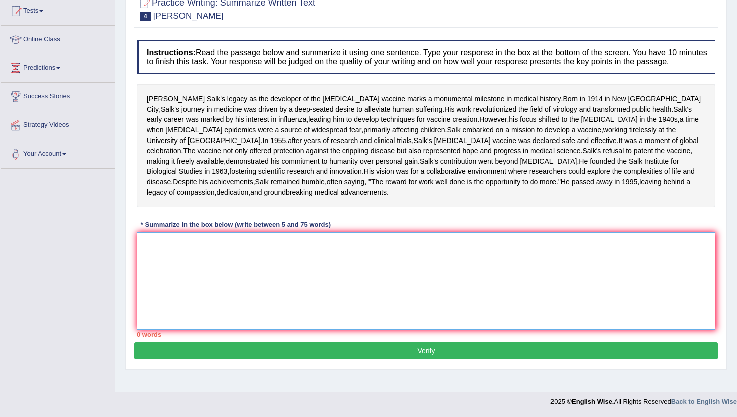
click at [295, 266] on textarea at bounding box center [426, 280] width 579 height 97
paste textarea "[PERSON_NAME] legacy as the developer of the [MEDICAL_DATA] marks a monumental …"
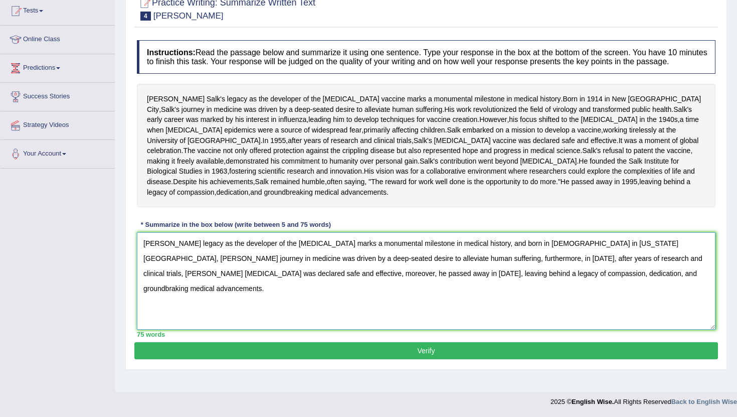
click at [462, 289] on textarea "[PERSON_NAME] legacy as the developer of the [MEDICAL_DATA] marks a monumental …" at bounding box center [426, 280] width 579 height 97
click at [183, 258] on textarea "[PERSON_NAME] legacy as the developer of the [MEDICAL_DATA] marks a monumental …" at bounding box center [426, 280] width 579 height 97
click at [181, 257] on textarea "[PERSON_NAME] legacy as the developer of the [MEDICAL_DATA] marks a monumental …" at bounding box center [426, 280] width 579 height 97
type textarea "[PERSON_NAME] legacy as the developer of the [MEDICAL_DATA] marks a monumental …"
click at [240, 359] on button "Verify" at bounding box center [426, 350] width 584 height 17
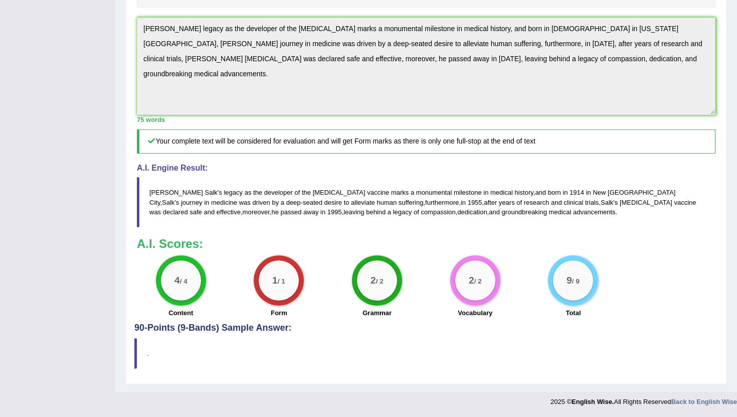
scroll to position [0, 0]
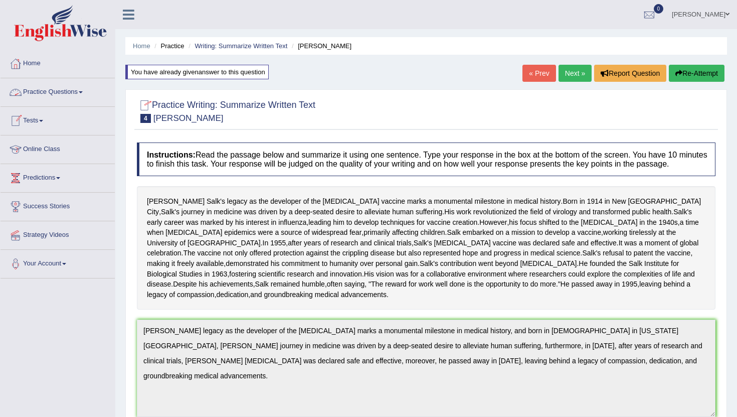
click at [52, 82] on link "Practice Questions" at bounding box center [58, 90] width 114 height 25
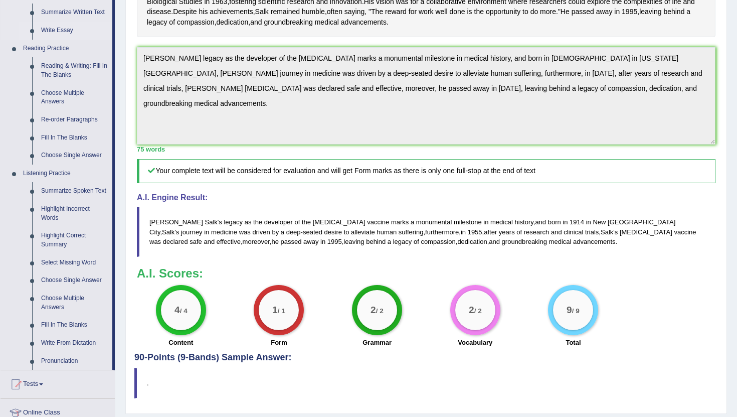
scroll to position [274, 0]
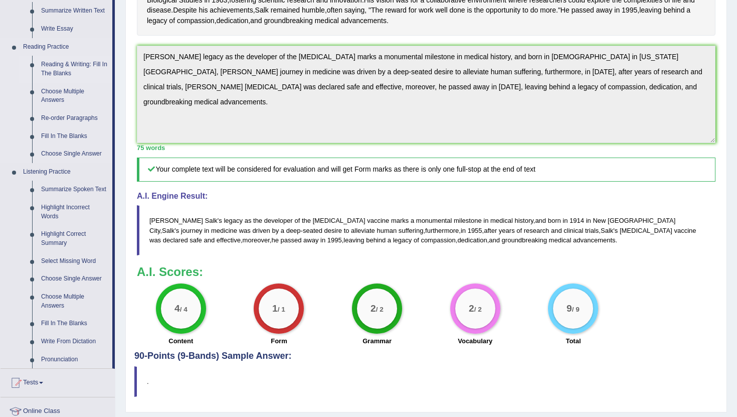
click at [67, 69] on link "Reading & Writing: Fill In The Blanks" at bounding box center [75, 69] width 76 height 27
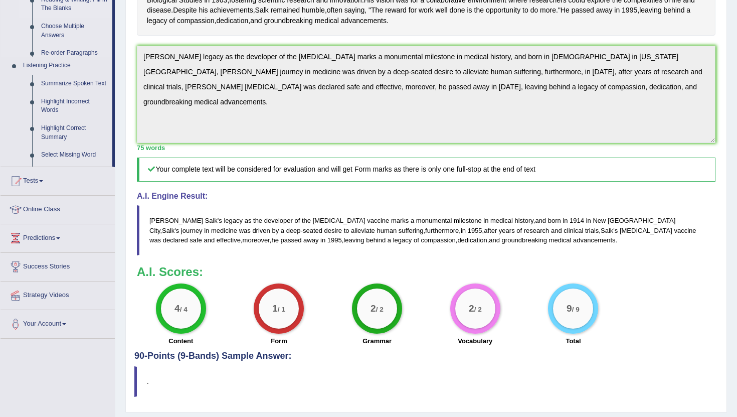
scroll to position [117, 0]
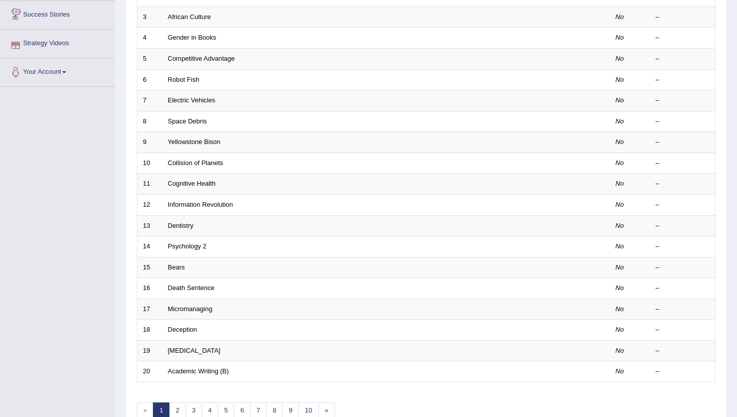
scroll to position [1, 0]
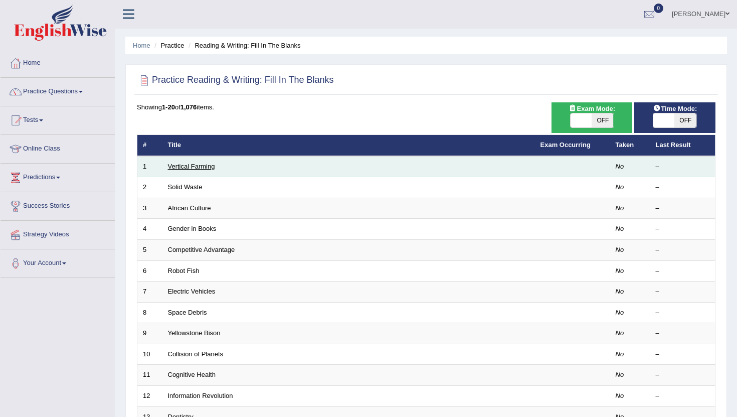
click at [197, 166] on link "Vertical Farming" at bounding box center [191, 166] width 47 height 8
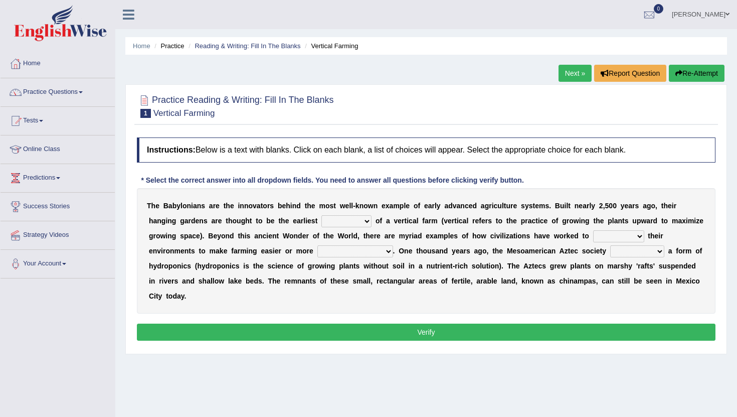
click at [365, 220] on select "prototype failure discredit protocol" at bounding box center [346, 221] width 50 height 12
select select "failure"
click at [321, 215] on select "prototype failure discredit protocol" at bounding box center [346, 221] width 50 height 12
click at [627, 234] on select "manipulate escape respect disarrange" at bounding box center [618, 236] width 51 height 12
select select "respect"
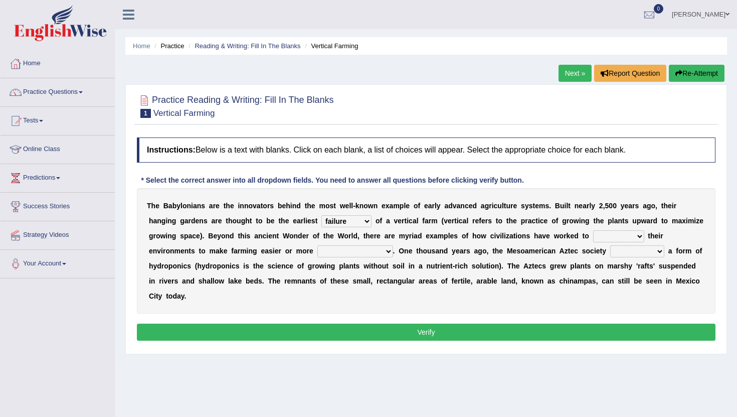
click at [593, 230] on select "manipulate escape respect disarrange" at bounding box center [618, 236] width 51 height 12
click at [344, 251] on select "productive constructive connective counterproductive" at bounding box center [355, 251] width 76 height 12
select select "productive"
click at [317, 245] on select "productive constructive connective counterproductive" at bounding box center [355, 251] width 76 height 12
click at [653, 250] on select "domineered volunteered pioneered engineered" at bounding box center [637, 251] width 54 height 12
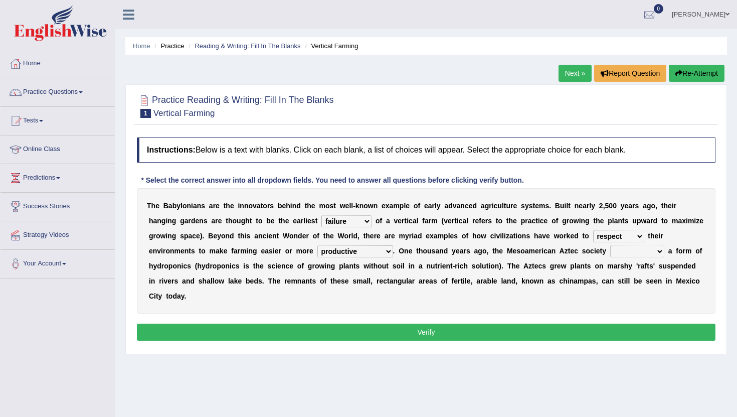
select select "volunteered"
click at [611, 245] on select "domineered volunteered pioneered engineered" at bounding box center [637, 251] width 54 height 12
click at [506, 329] on button "Verify" at bounding box center [426, 331] width 579 height 17
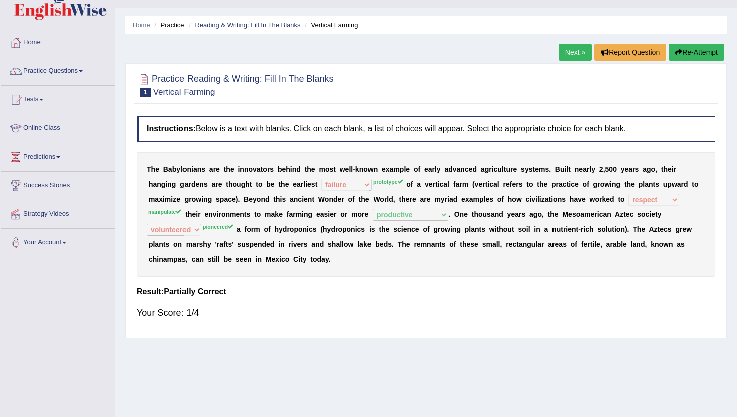
scroll to position [22, 0]
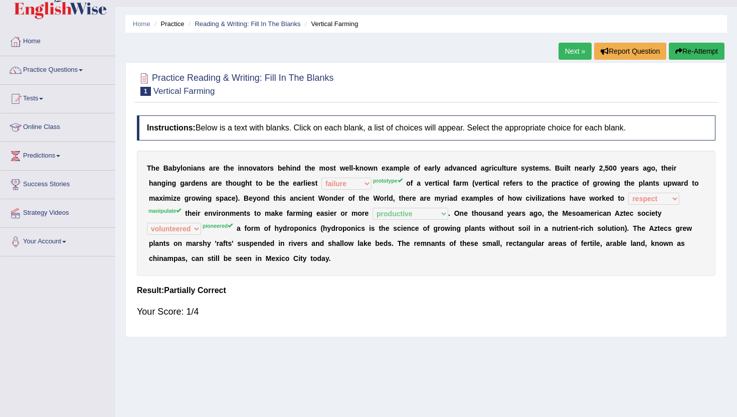
click at [687, 50] on button "Re-Attempt" at bounding box center [697, 51] width 56 height 17
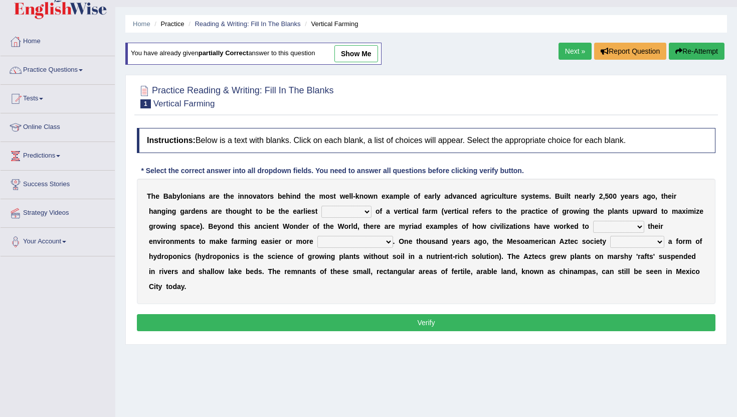
click at [342, 214] on select "prototype failure discredit protocol" at bounding box center [346, 212] width 50 height 12
click at [321, 206] on select "prototype failure discredit protocol" at bounding box center [346, 212] width 50 height 12
click at [361, 213] on select "prototype failure discredit protocol" at bounding box center [346, 212] width 50 height 12
select select "prototype"
click at [321, 206] on select "prototype failure discredit protocol" at bounding box center [346, 212] width 50 height 12
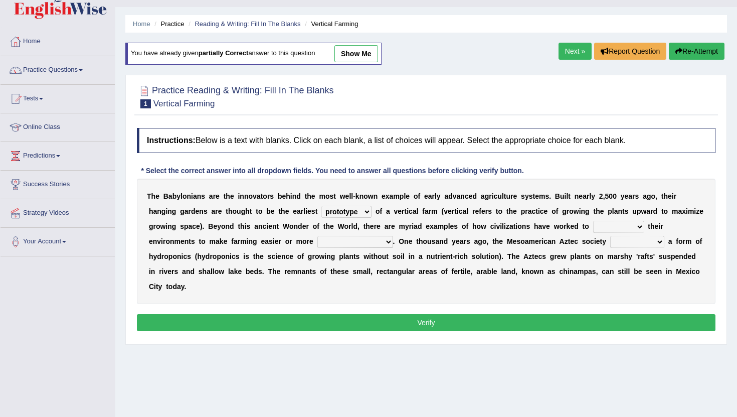
click at [605, 225] on select "manipulate escape respect disarrange" at bounding box center [618, 227] width 51 height 12
select select "manipulate"
click at [593, 221] on select "manipulate escape respect disarrange" at bounding box center [618, 227] width 51 height 12
click at [340, 245] on select "productive constructive connective counterproductive" at bounding box center [355, 242] width 76 height 12
select select "productive"
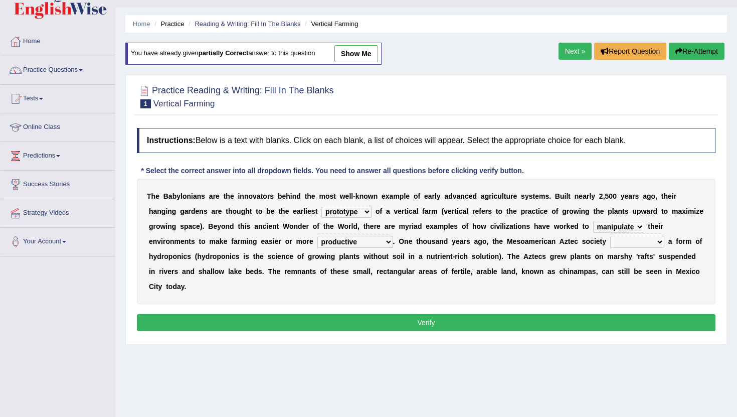
click at [317, 236] on select "productive constructive connective counterproductive" at bounding box center [355, 242] width 76 height 12
click at [646, 244] on select "domineered volunteered pioneered engineered" at bounding box center [637, 242] width 54 height 12
select select "pioneered"
click at [611, 236] on select "domineered volunteered pioneered engineered" at bounding box center [637, 242] width 54 height 12
click at [492, 325] on button "Verify" at bounding box center [426, 322] width 579 height 17
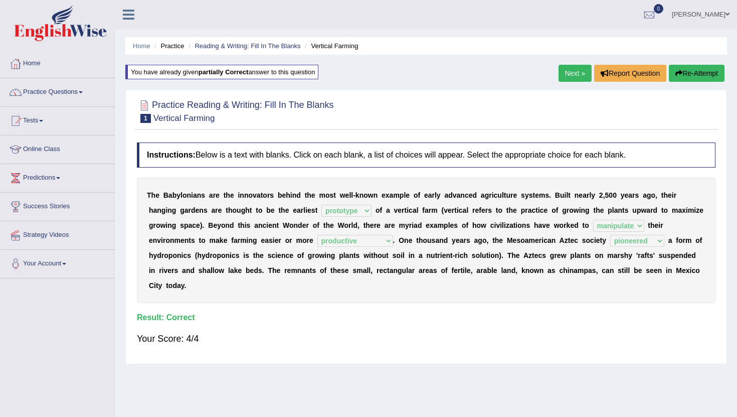
click at [571, 75] on link "Next »" at bounding box center [575, 73] width 33 height 17
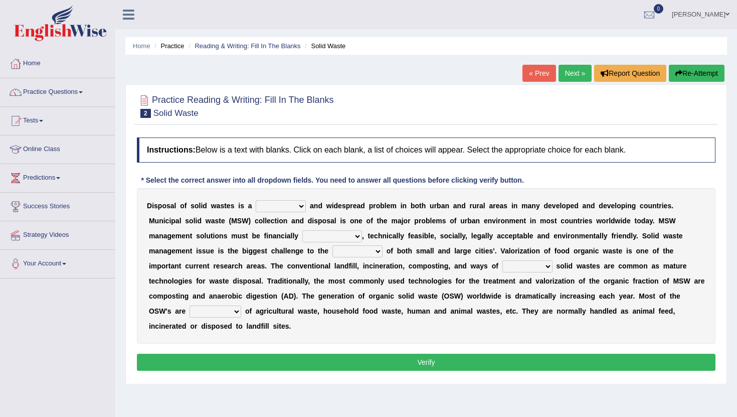
click at [298, 207] on select "slanting stinging stalling shafting" at bounding box center [281, 206] width 50 height 12
click at [256, 200] on select "slanting stinging stalling shafting" at bounding box center [281, 206] width 50 height 12
click at [287, 210] on select "slanting stinging stalling shafting" at bounding box center [281, 206] width 50 height 12
click at [256, 200] on select "slanting stinging stalling shafting" at bounding box center [281, 206] width 50 height 12
click at [289, 209] on select "slanting stinging stalling shafting" at bounding box center [281, 206] width 50 height 12
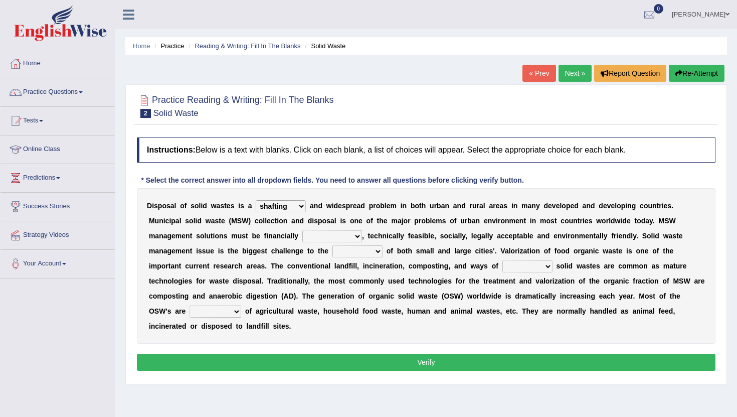
select select "slanting"
click at [256, 200] on select "slanting stinging stalling shafting" at bounding box center [281, 206] width 50 height 12
click at [338, 235] on select "unattainable sustainable objectionable treasonable" at bounding box center [332, 236] width 60 height 12
select select "sustainable"
click at [302, 230] on select "unattainable sustainable objectionable treasonable" at bounding box center [332, 236] width 60 height 12
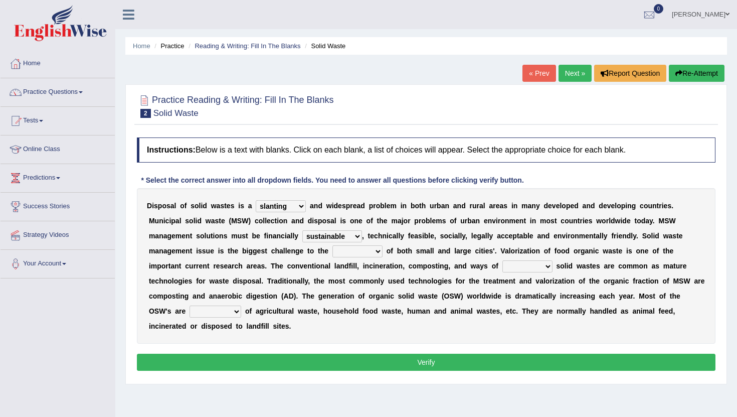
click at [370, 253] on select "plants culture authorities history" at bounding box center [358, 251] width 50 height 12
select select "plants"
click at [333, 245] on select "plants culture authorities history" at bounding box center [358, 251] width 50 height 12
click at [535, 266] on select "reserving preserving deserving handling" at bounding box center [528, 266] width 50 height 12
select select "handling"
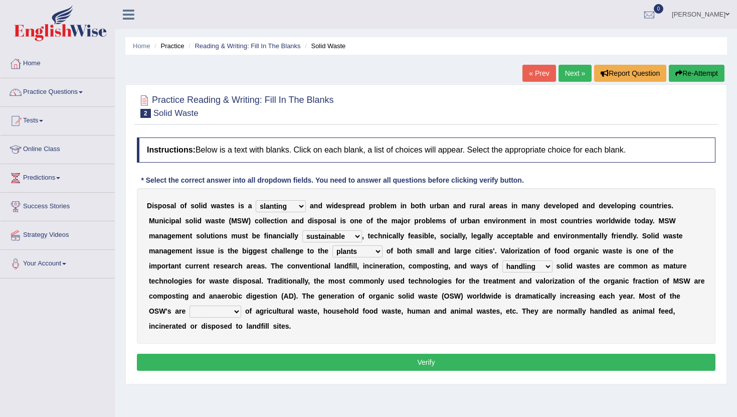
click at [503, 260] on select "reserving preserving deserving handling" at bounding box center [528, 266] width 50 height 12
click at [205, 307] on select "composed disposed composing disposing" at bounding box center [216, 311] width 52 height 12
select select "composed"
click at [190, 305] on select "composed disposed composing disposing" at bounding box center [216, 311] width 52 height 12
click at [230, 362] on button "Verify" at bounding box center [426, 362] width 579 height 17
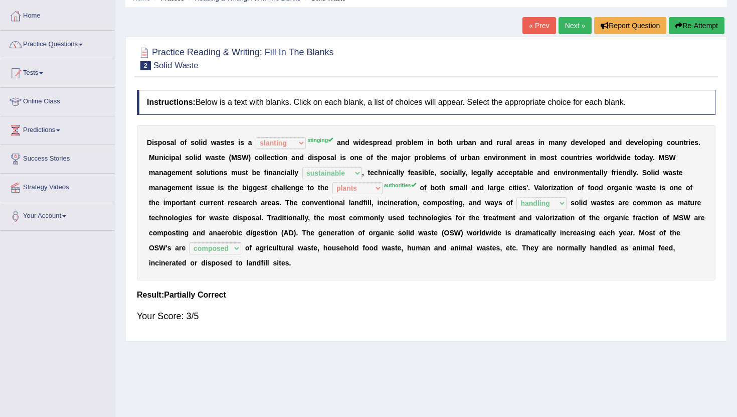
scroll to position [51, 0]
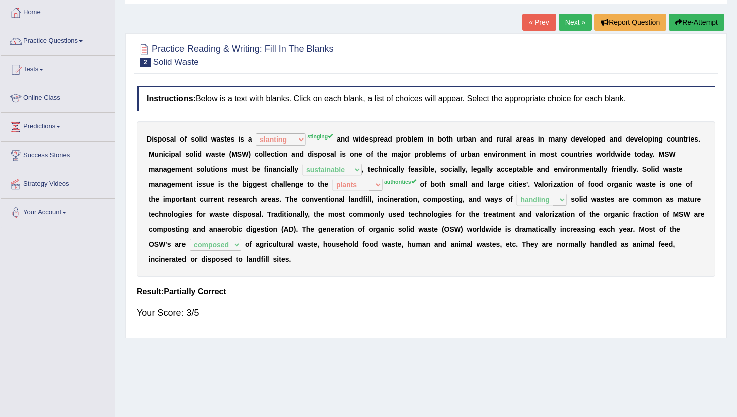
click at [692, 22] on button "Re-Attempt" at bounding box center [697, 22] width 56 height 17
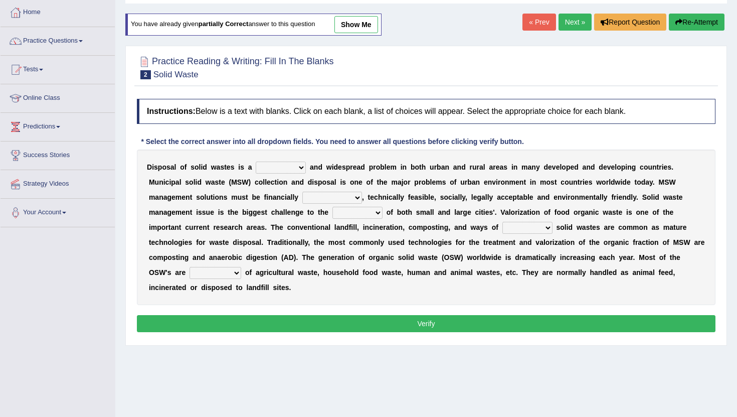
click at [270, 171] on select "slanting stinging stalling shafting" at bounding box center [281, 167] width 50 height 12
select select "stinging"
click at [256, 161] on select "slanting stinging stalling shafting" at bounding box center [281, 167] width 50 height 12
click at [322, 199] on select "unattainable sustainable objectionable treasonable" at bounding box center [332, 198] width 60 height 12
select select "sustainable"
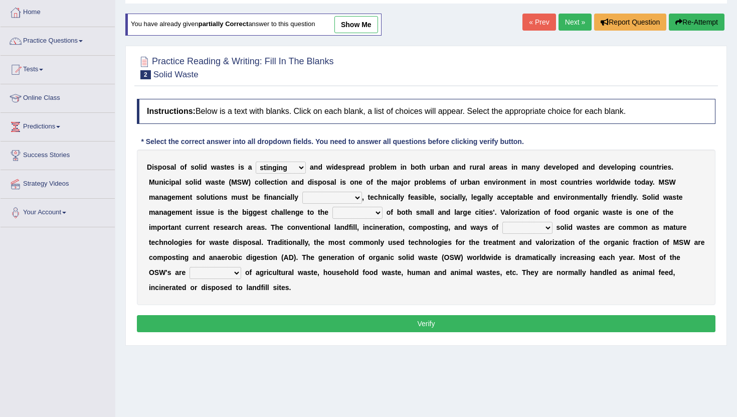
click at [302, 192] on select "unattainable sustainable objectionable treasonable" at bounding box center [332, 198] width 60 height 12
click at [371, 215] on select "plants culture authorities history" at bounding box center [358, 213] width 50 height 12
select select "authorities"
click at [333, 207] on select "plants culture authorities history" at bounding box center [358, 213] width 50 height 12
click at [527, 236] on div "D i s p o s a l o f s o l i d w a s t e s i s a slanting stinging stalling shaf…" at bounding box center [426, 226] width 579 height 155
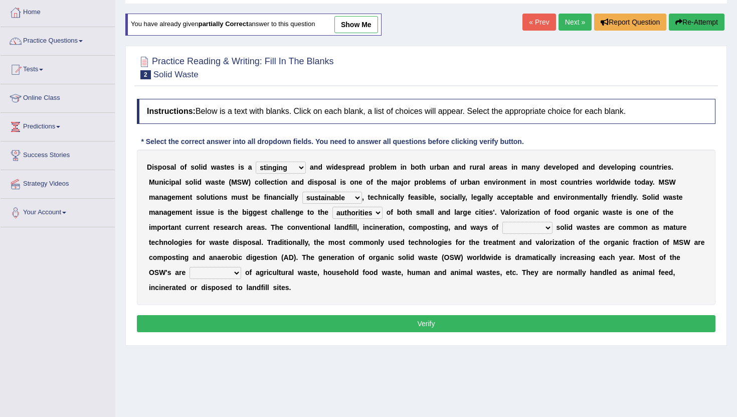
click at [527, 233] on select "reserving preserving deserving handling" at bounding box center [528, 228] width 50 height 12
click at [503, 222] on select "reserving preserving deserving handling" at bounding box center [528, 228] width 50 height 12
click at [543, 232] on select "reserving preserving deserving handling" at bounding box center [528, 228] width 50 height 12
select select "handling"
click at [503, 222] on select "reserving preserving deserving handling" at bounding box center [528, 228] width 50 height 12
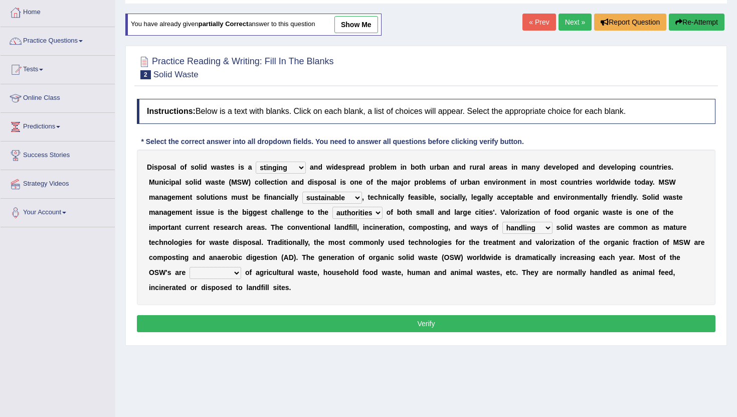
click at [192, 275] on select "composed disposed composing disposing" at bounding box center [216, 273] width 52 height 12
select select "composed"
click at [190, 267] on select "composed disposed composing disposing" at bounding box center [216, 273] width 52 height 12
click at [243, 324] on button "Verify" at bounding box center [426, 323] width 579 height 17
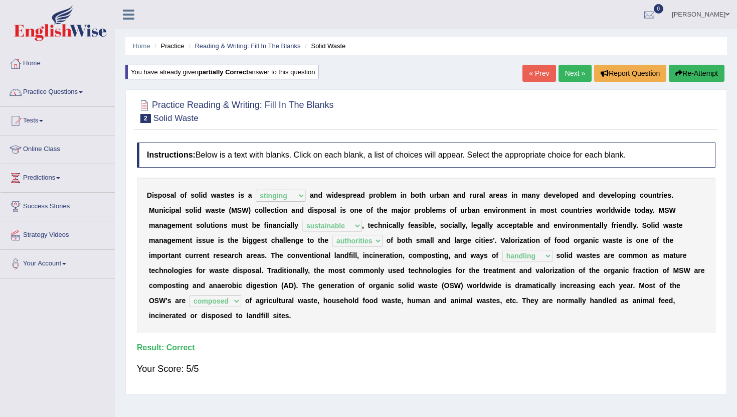
click at [571, 74] on link "Next »" at bounding box center [575, 73] width 33 height 17
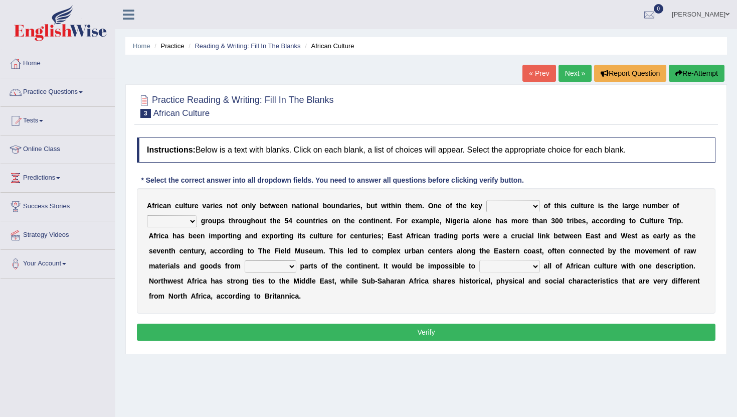
click at [526, 211] on select "conjectures features issues doubts" at bounding box center [513, 206] width 54 height 12
select select "features"
click at [486, 200] on select "conjectures features issues doubts" at bounding box center [513, 206] width 54 height 12
click at [183, 218] on select "ethic ethnic eugenic epic" at bounding box center [172, 221] width 50 height 12
select select "ethnic"
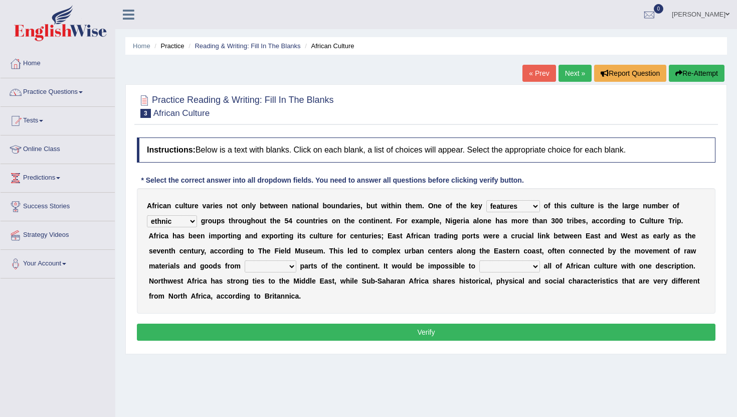
click at [147, 215] on select "ethic ethnic eugenic epic" at bounding box center [172, 221] width 50 height 12
click at [278, 266] on select "forelocked interlocked unlocked landlocked" at bounding box center [271, 266] width 52 height 12
select select "landlocked"
click at [245, 260] on select "forelocked interlocked unlocked landlocked" at bounding box center [271, 266] width 52 height 12
click at [536, 267] on select "characterize conceptualize symbolize synthesize" at bounding box center [509, 266] width 61 height 12
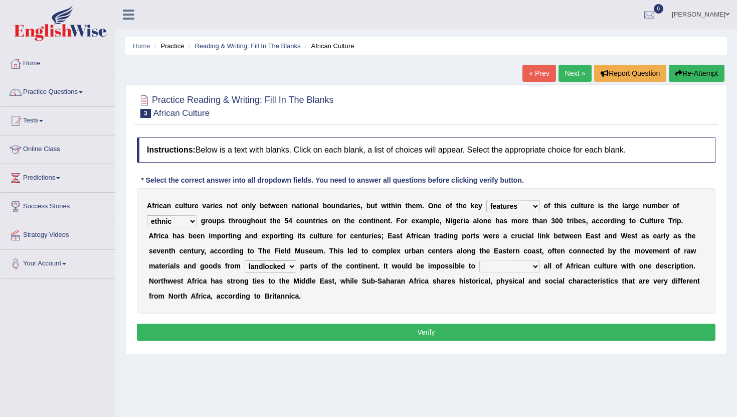
select select "symbolize"
click at [479, 260] on select "characterize conceptualize symbolize synthesize" at bounding box center [509, 266] width 61 height 12
click at [459, 331] on button "Verify" at bounding box center [426, 331] width 579 height 17
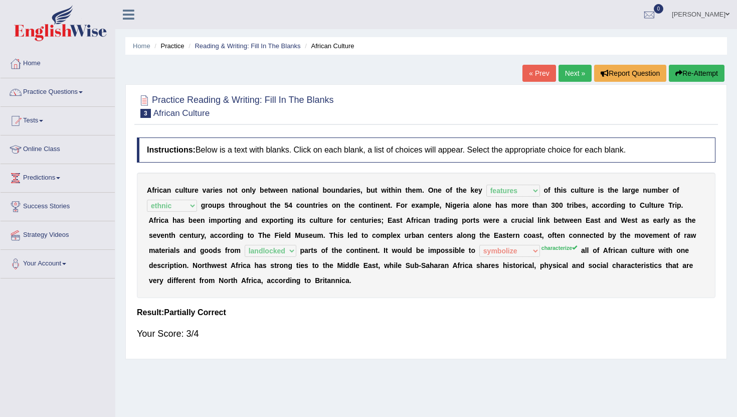
click at [684, 68] on button "Re-Attempt" at bounding box center [697, 73] width 56 height 17
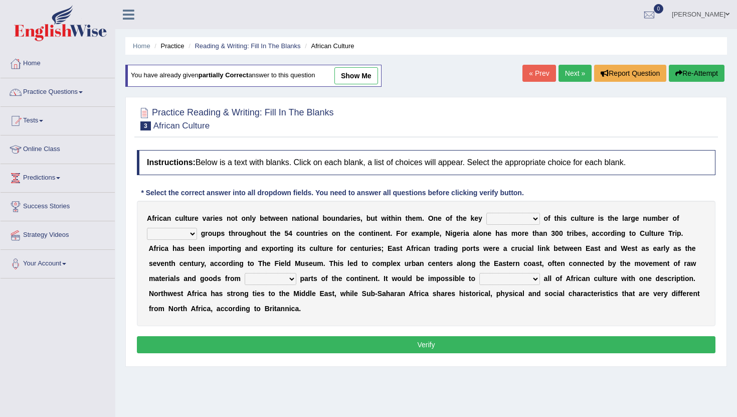
click at [512, 214] on select "conjectures features issues doubts" at bounding box center [513, 219] width 54 height 12
select select "features"
click at [486, 213] on select "conjectures features issues doubts" at bounding box center [513, 219] width 54 height 12
click at [188, 234] on select "ethic ethnic eugenic epic" at bounding box center [172, 234] width 50 height 12
click at [147, 228] on select "ethic ethnic eugenic epic" at bounding box center [172, 234] width 50 height 12
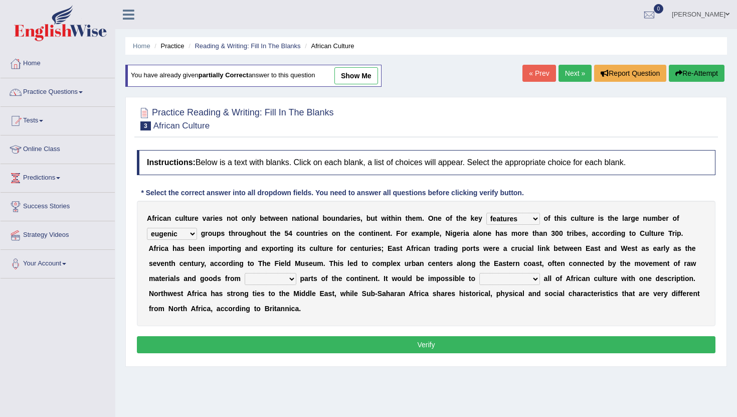
click at [174, 233] on select "ethic ethnic eugenic epic" at bounding box center [172, 234] width 50 height 12
select select "ethnic"
click at [147, 228] on select "ethic ethnic eugenic epic" at bounding box center [172, 234] width 50 height 12
click at [279, 279] on select "forelocked interlocked unlocked landlocked" at bounding box center [271, 279] width 52 height 12
select select "landlocked"
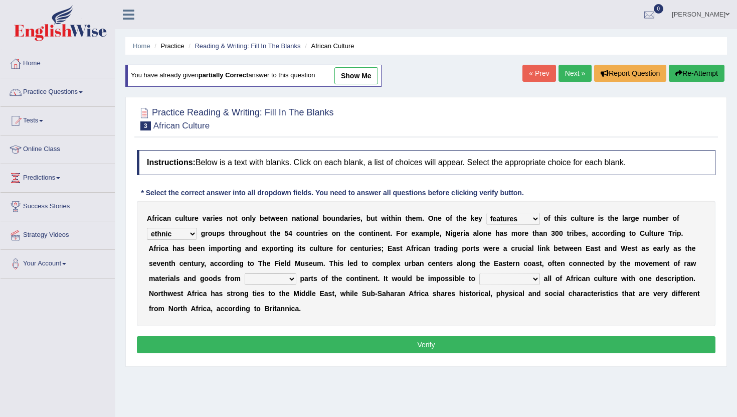
click at [245, 273] on select "forelocked interlocked unlocked landlocked" at bounding box center [271, 279] width 52 height 12
click at [493, 279] on select "characterize conceptualize symbolize synthesize" at bounding box center [509, 279] width 61 height 12
select select "characterize"
click at [479, 273] on select "characterize conceptualize symbolize synthesize" at bounding box center [509, 279] width 61 height 12
click at [473, 347] on button "Verify" at bounding box center [426, 344] width 579 height 17
